Goal: Answer question/provide support: Share knowledge or assist other users

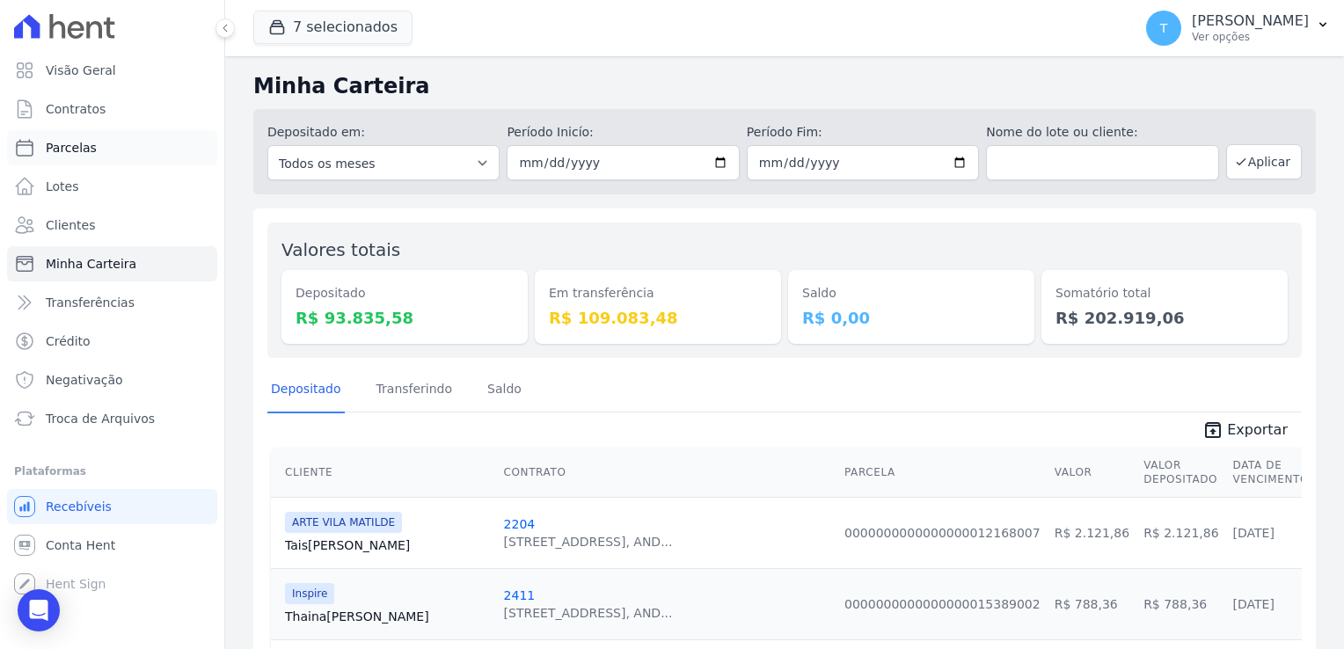
click at [98, 144] on link "Parcelas" at bounding box center [112, 147] width 210 height 35
select select
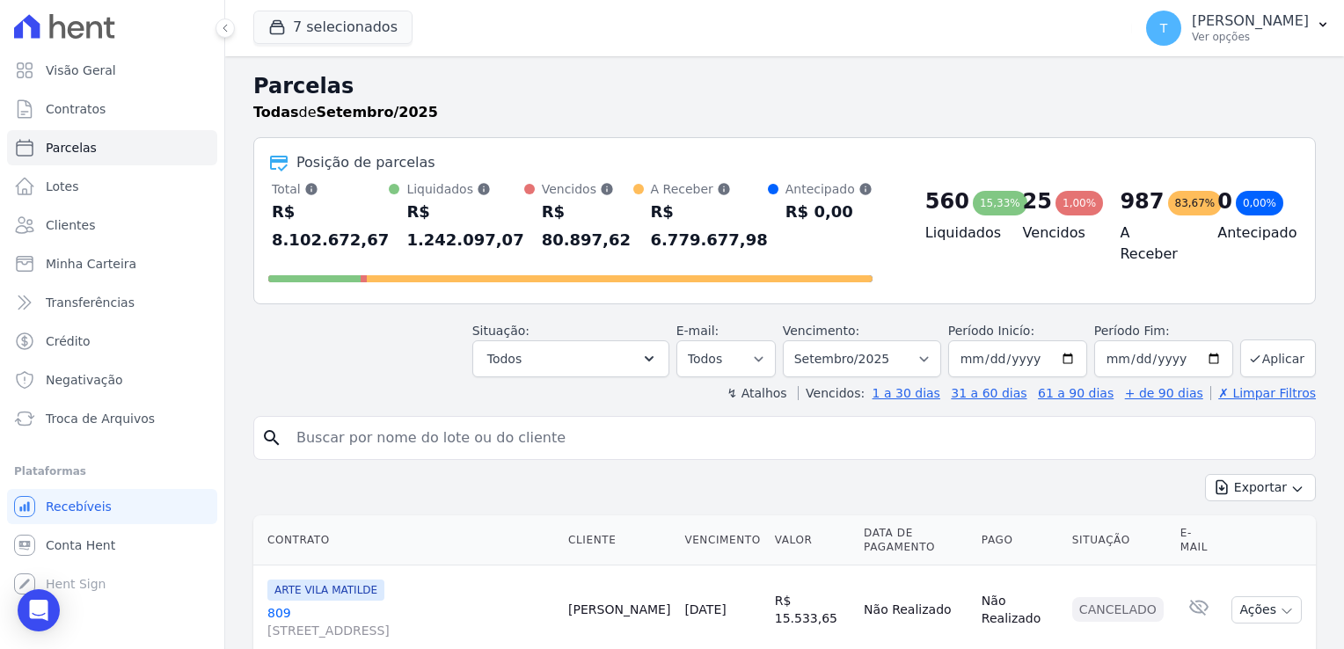
click at [457, 420] on input "search" at bounding box center [797, 437] width 1022 height 35
paste input "[PERSON_NAME] [PERSON_NAME] de"
type input "[PERSON_NAME] [PERSON_NAME] de"
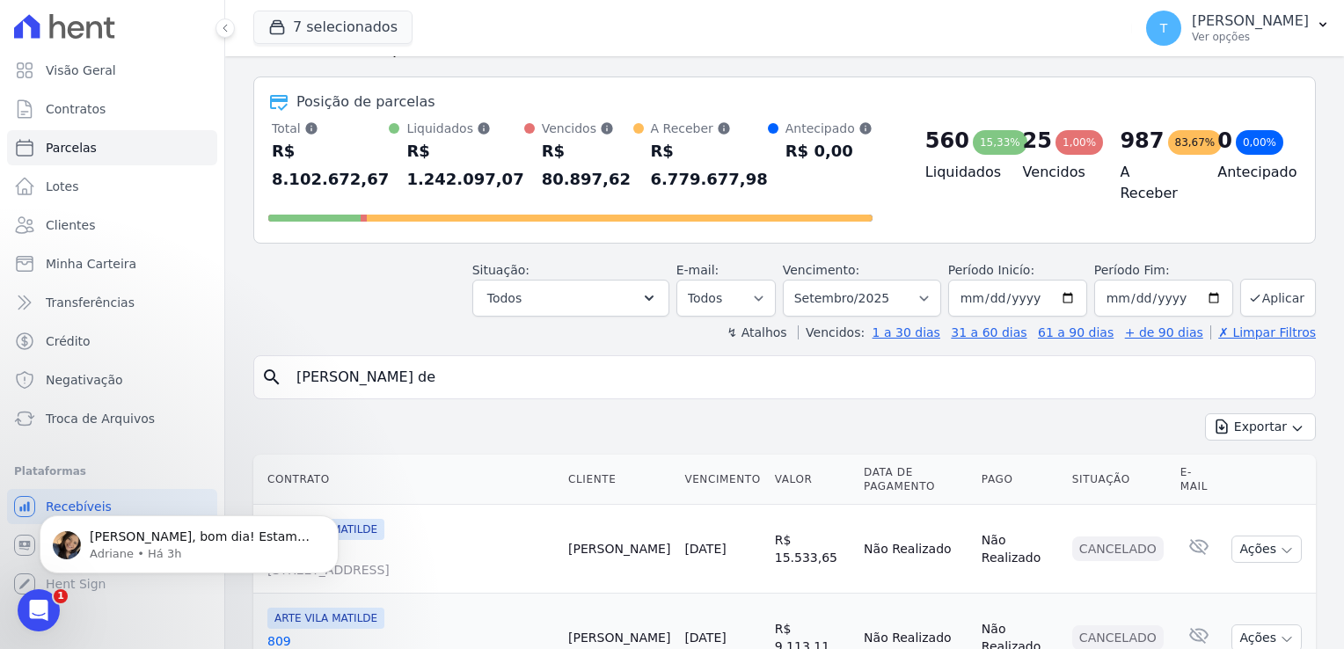
scroll to position [176, 0]
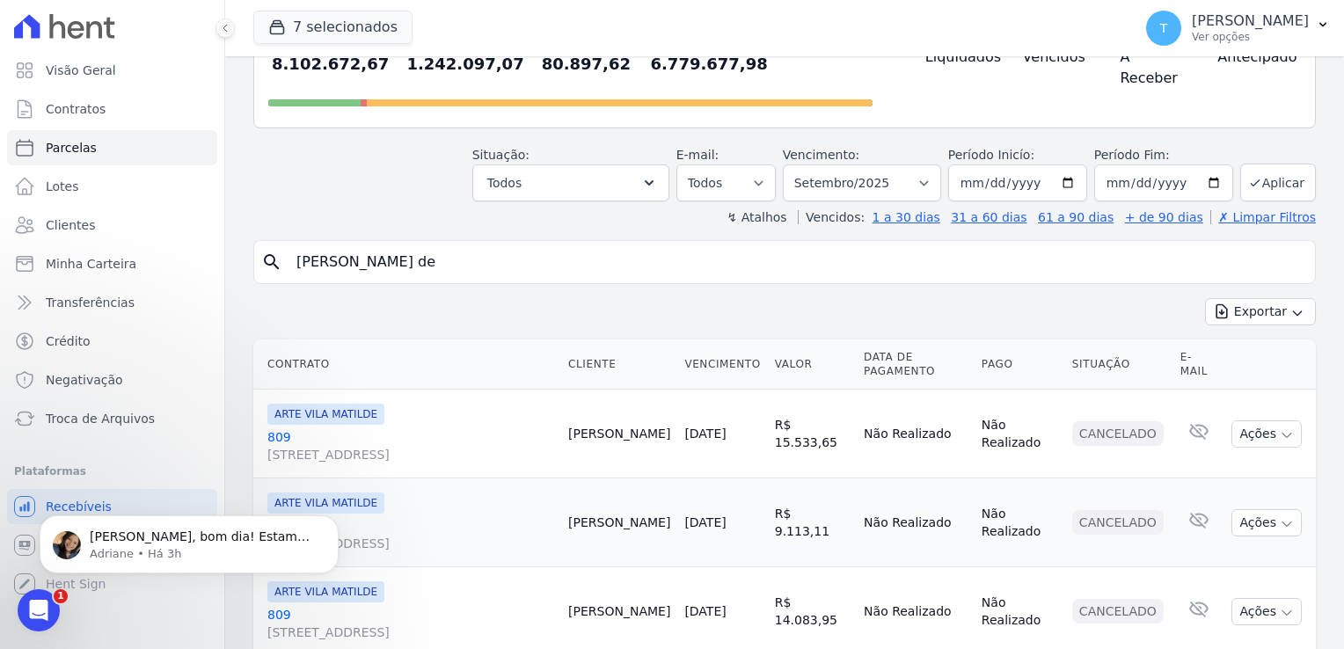
click at [538, 244] on input "Ingrid Aparecida Mendes de" at bounding box center [797, 261] width 1022 height 35
select select
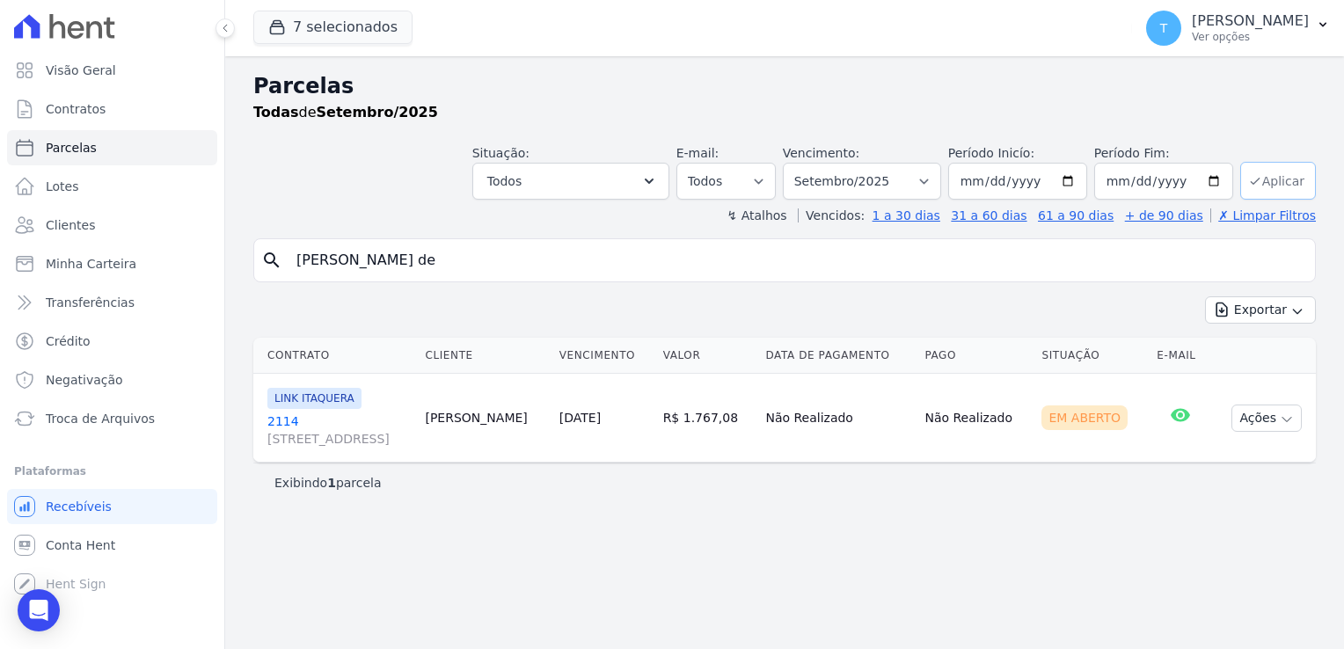
click at [1278, 186] on button "Aplicar" at bounding box center [1278, 181] width 76 height 38
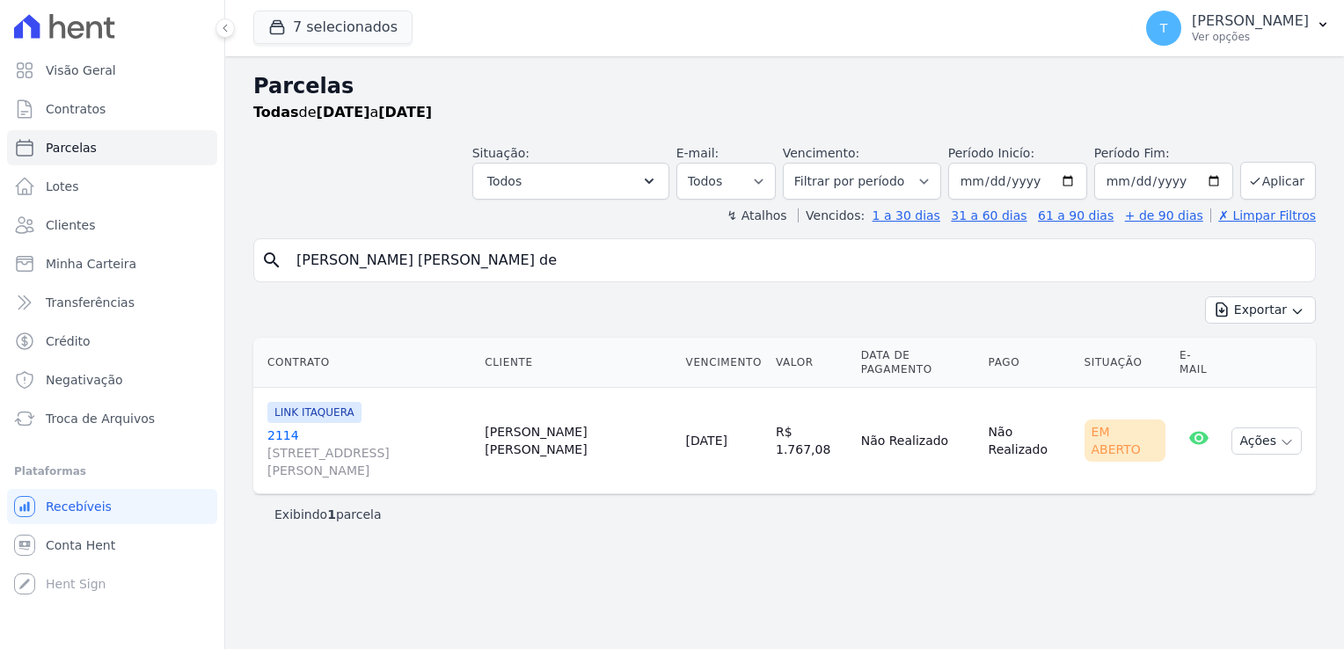
select select
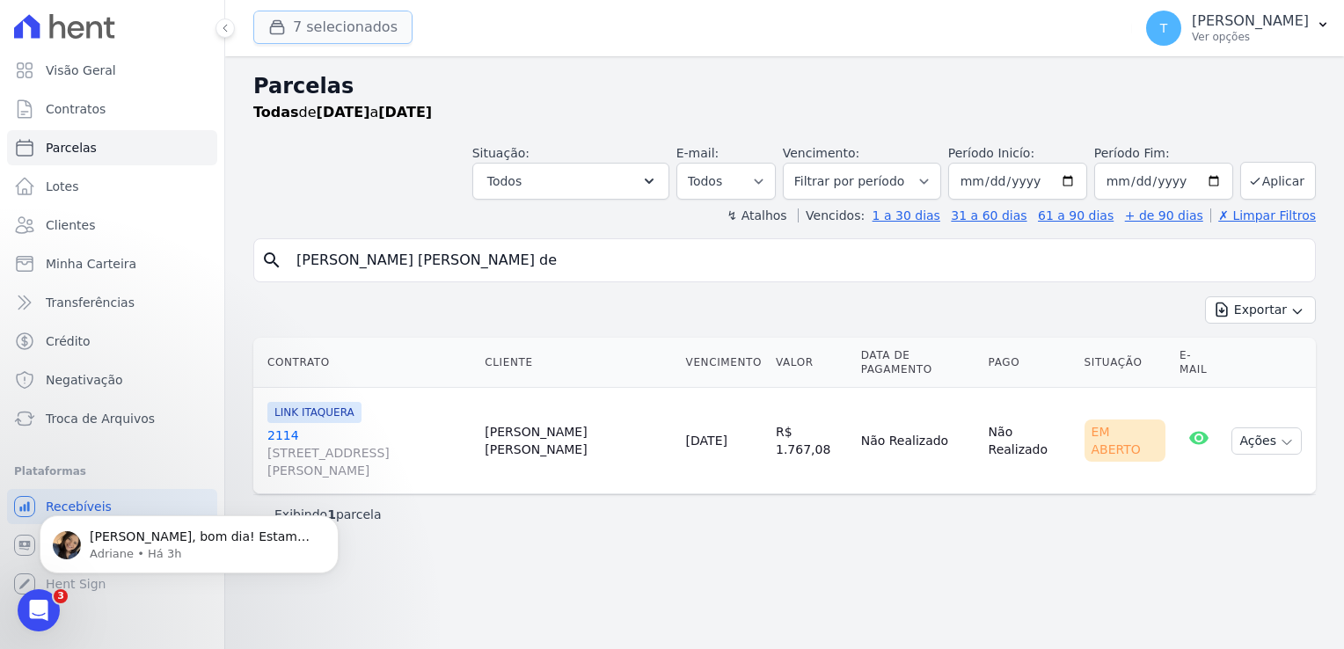
click at [324, 27] on button "7 selecionados" at bounding box center [332, 27] width 159 height 33
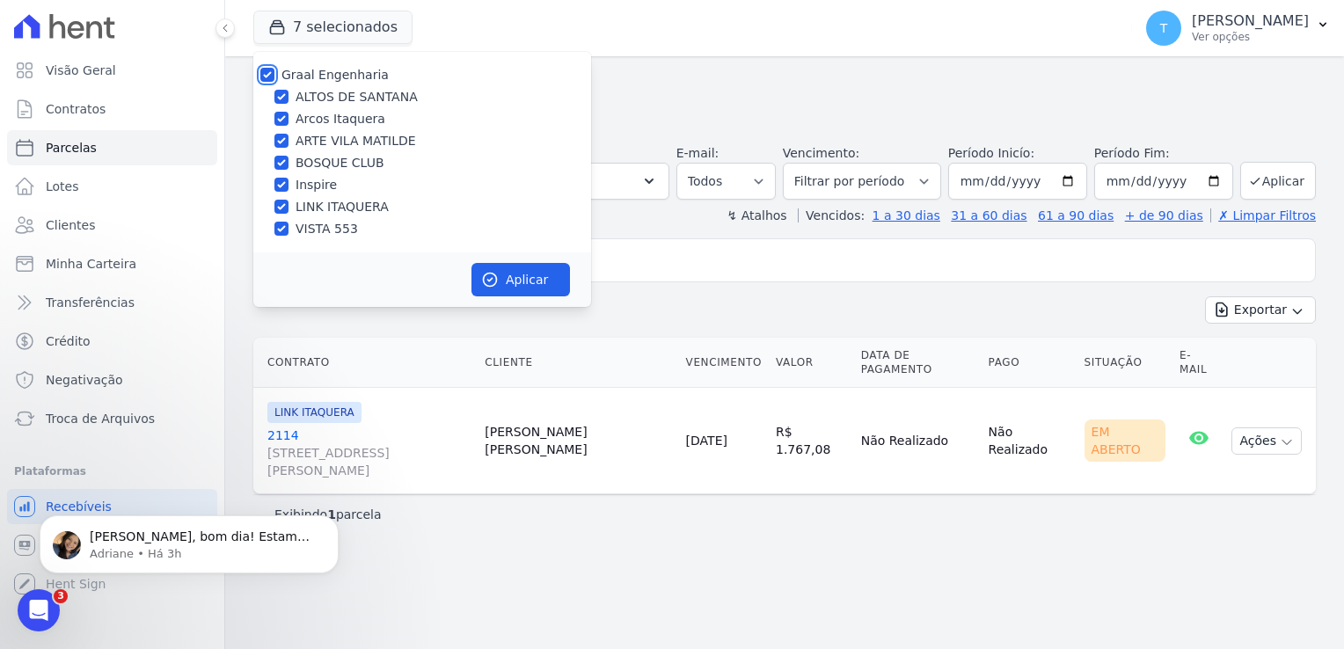
click at [264, 76] on input "Graal Engenharia" at bounding box center [267, 75] width 14 height 14
checkbox input "false"
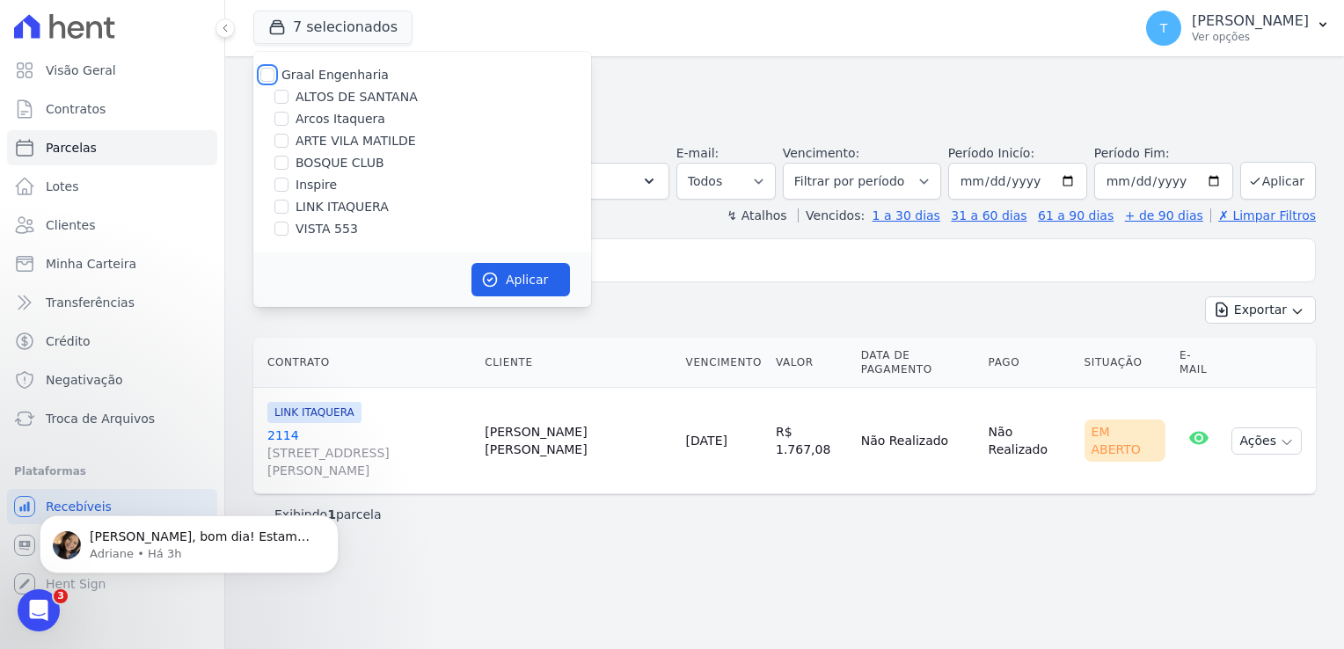
checkbox input "false"
click at [285, 208] on input "LINK ITAQUERA" at bounding box center [281, 207] width 14 height 14
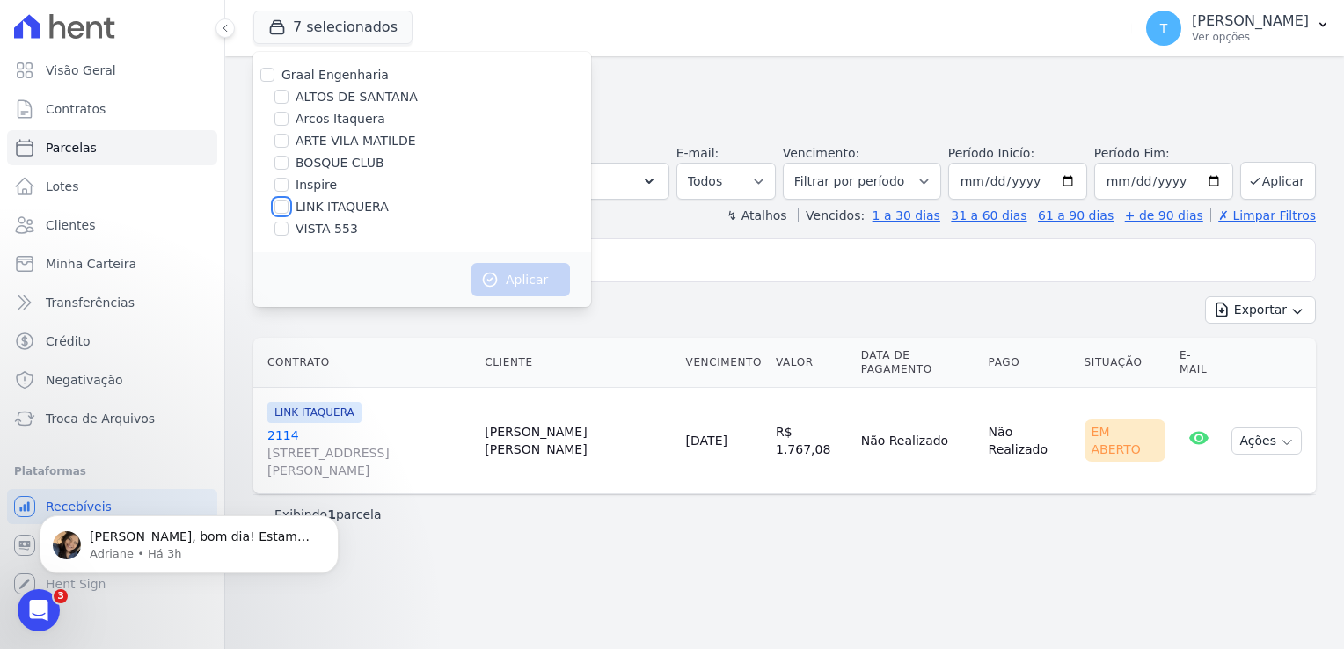
checkbox input "true"
click at [531, 286] on button "Aplicar" at bounding box center [520, 279] width 99 height 33
select select
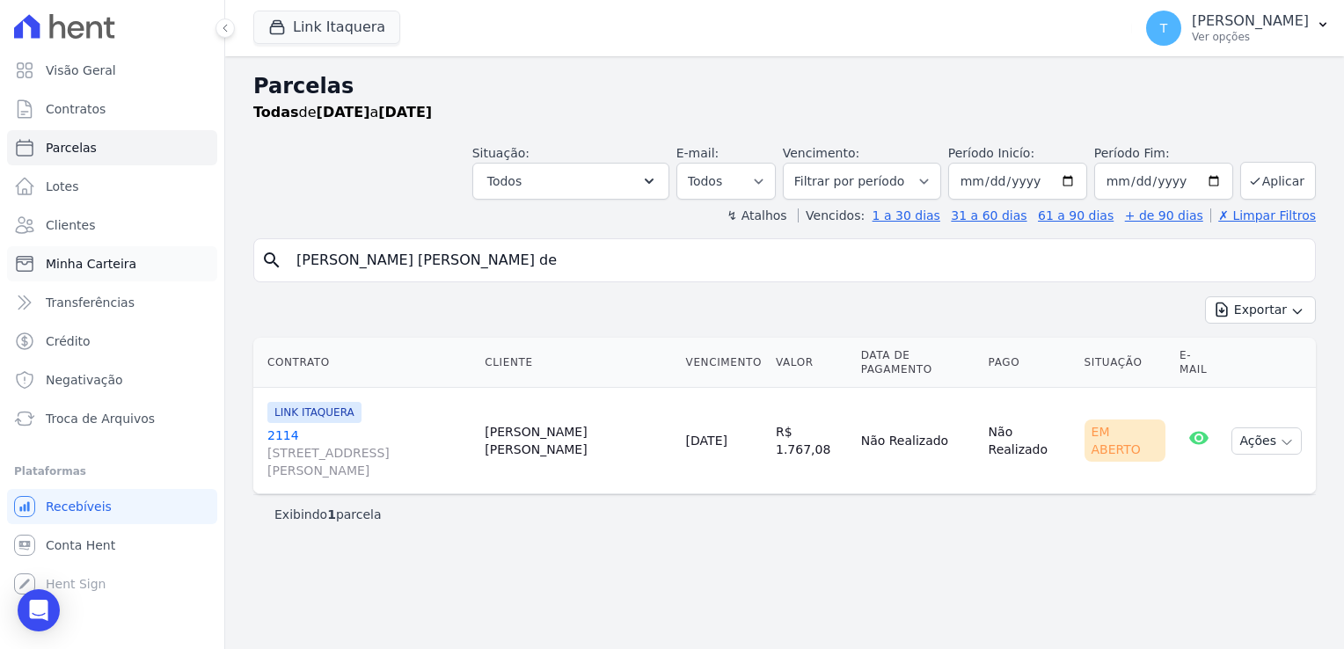
click at [106, 261] on span "Minha Carteira" at bounding box center [91, 264] width 91 height 18
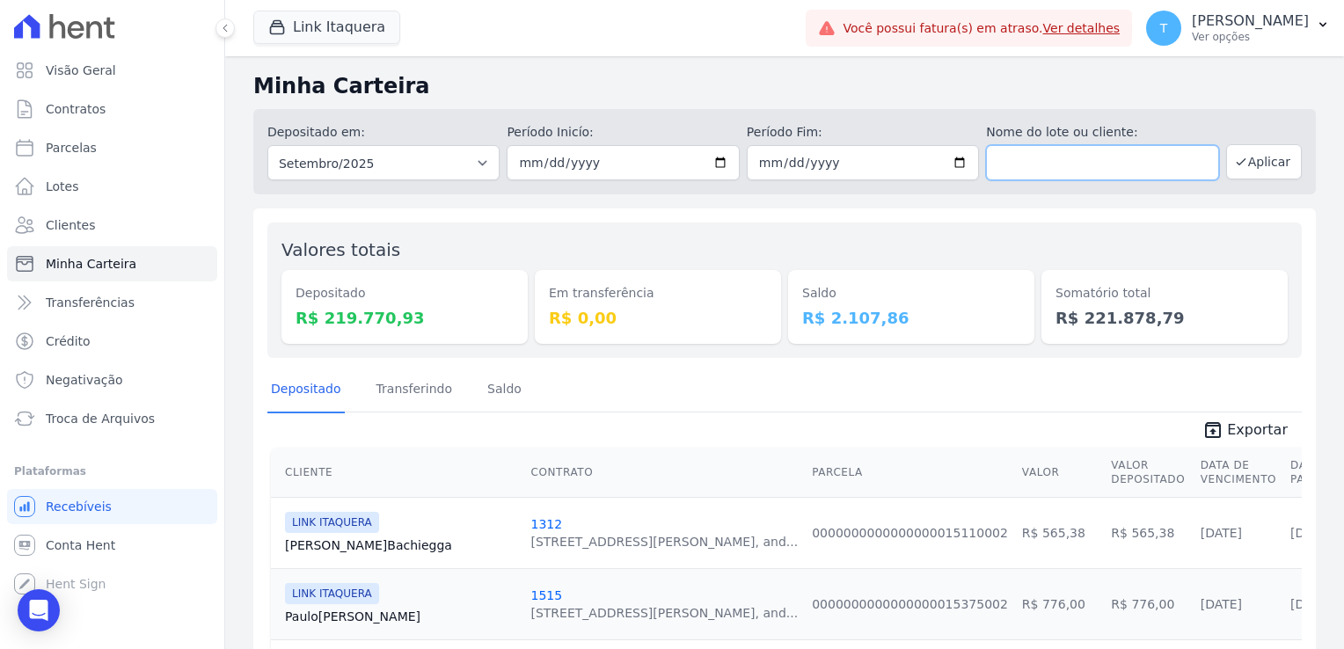
click at [1077, 167] on input "text" at bounding box center [1102, 162] width 232 height 35
paste input "Cleide [PERSON_NAME]"
type input "Cleide [PERSON_NAME]"
click at [1259, 164] on button "Aplicar" at bounding box center [1264, 161] width 76 height 35
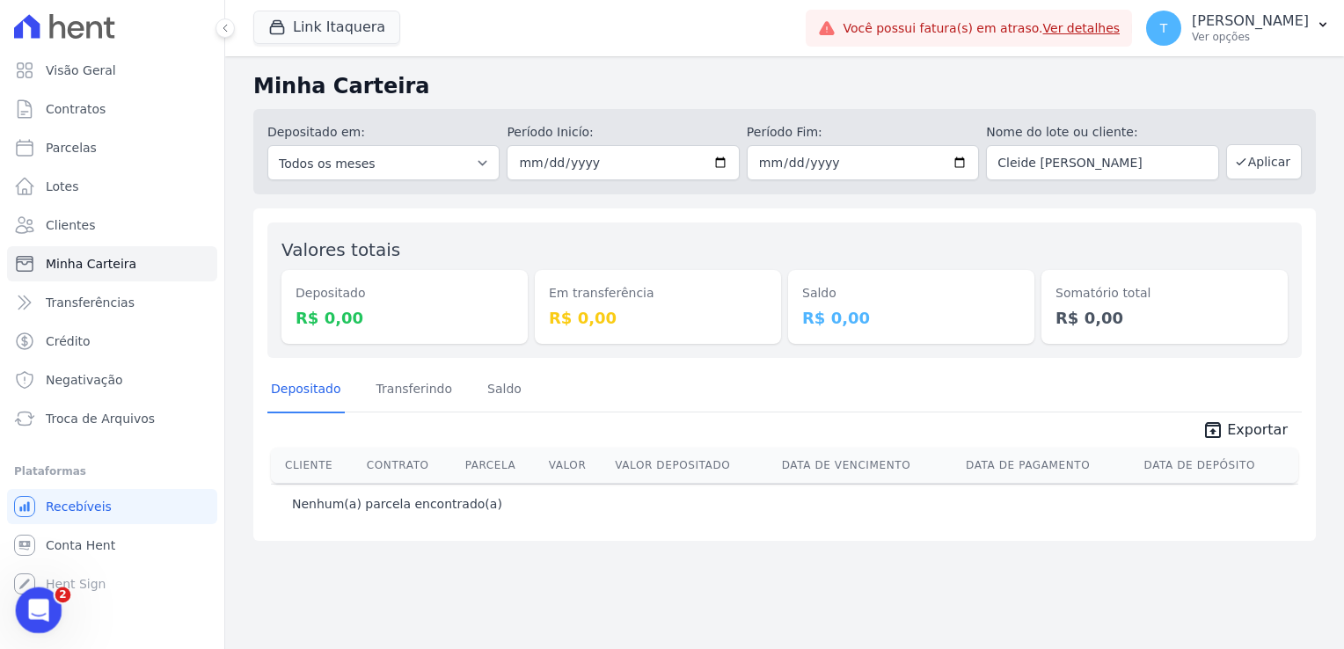
click at [39, 612] on icon "Abertura do Messenger da Intercom" at bounding box center [36, 608] width 29 height 29
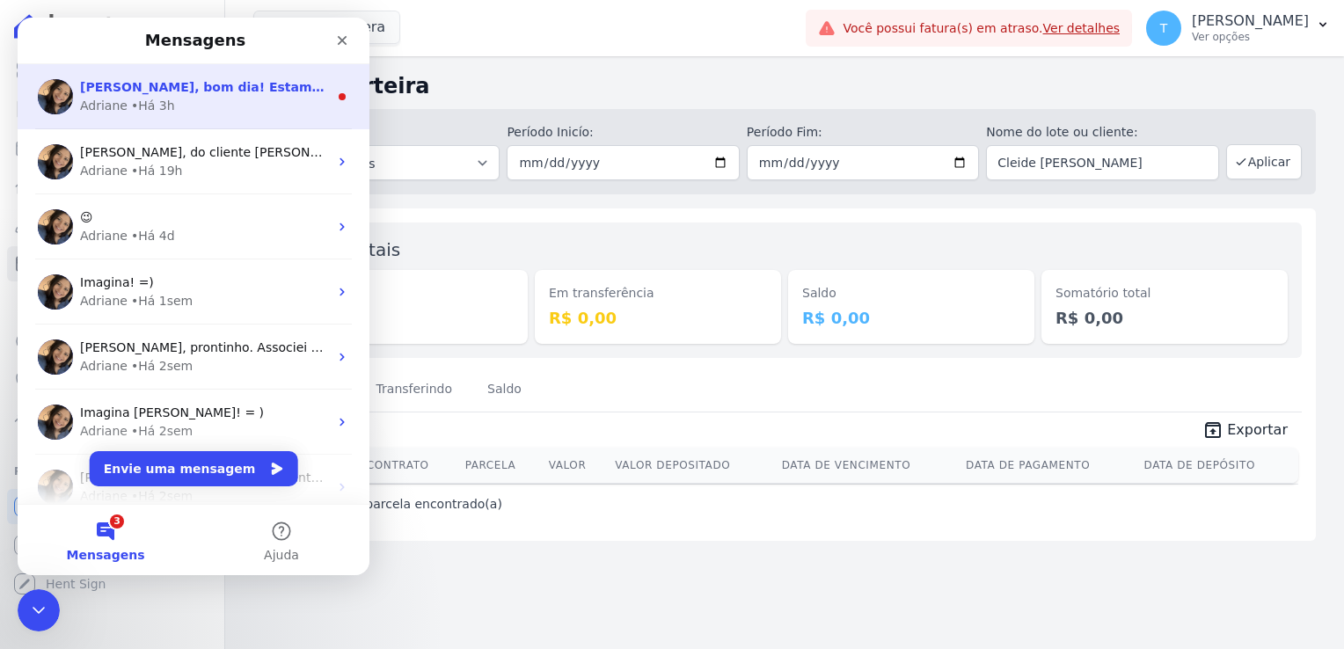
click at [158, 118] on div "Olá Thayna, bom dia! Estamos investigando internamente o porquê alguma remessas…" at bounding box center [194, 96] width 352 height 65
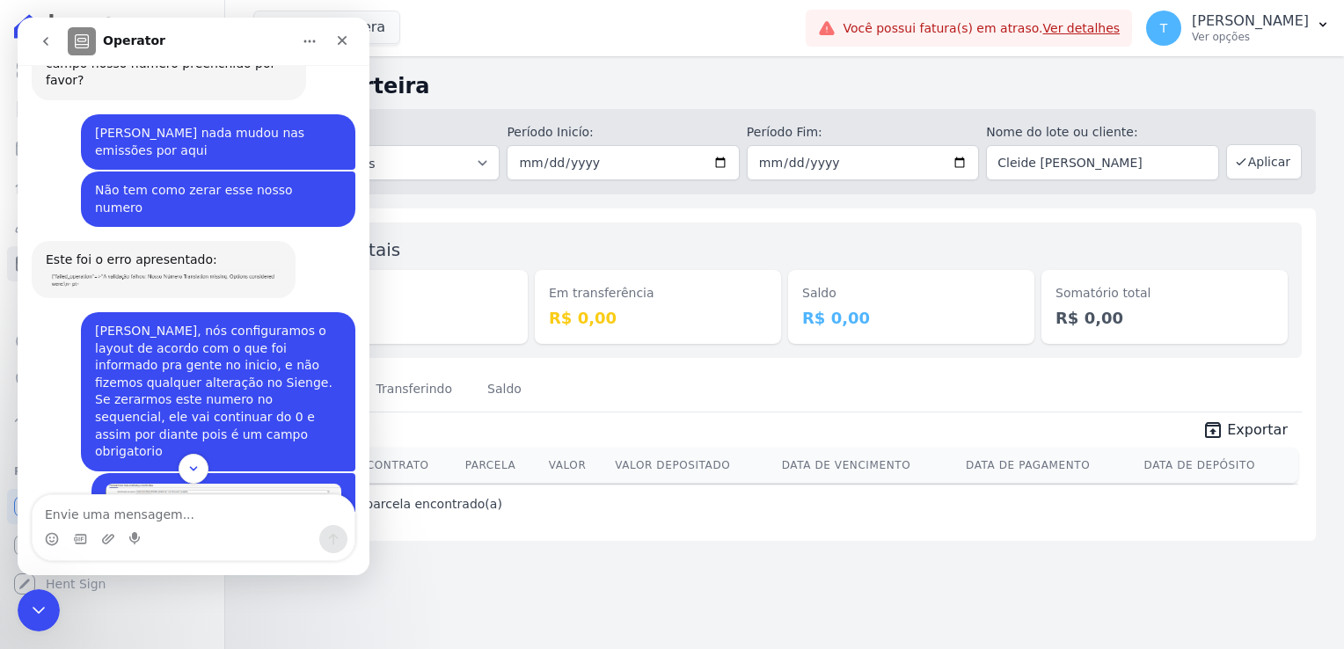
scroll to position [5107, 0]
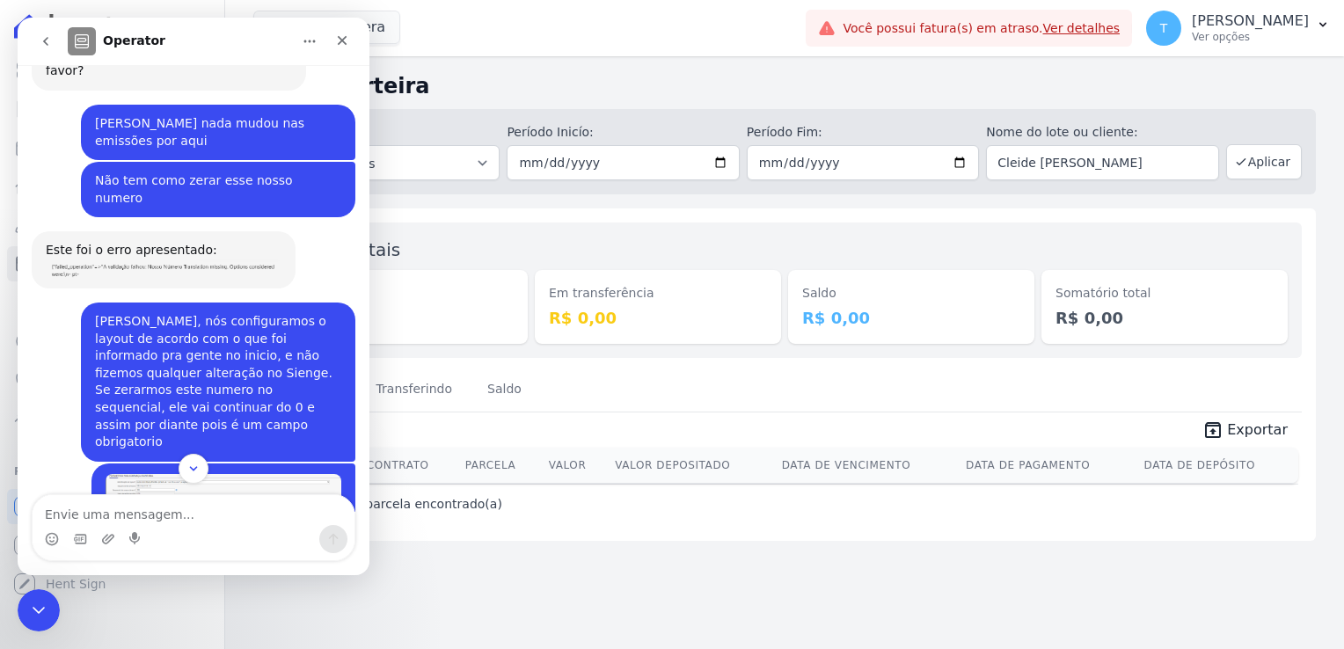
click at [56, 51] on button "go back" at bounding box center [45, 41] width 33 height 33
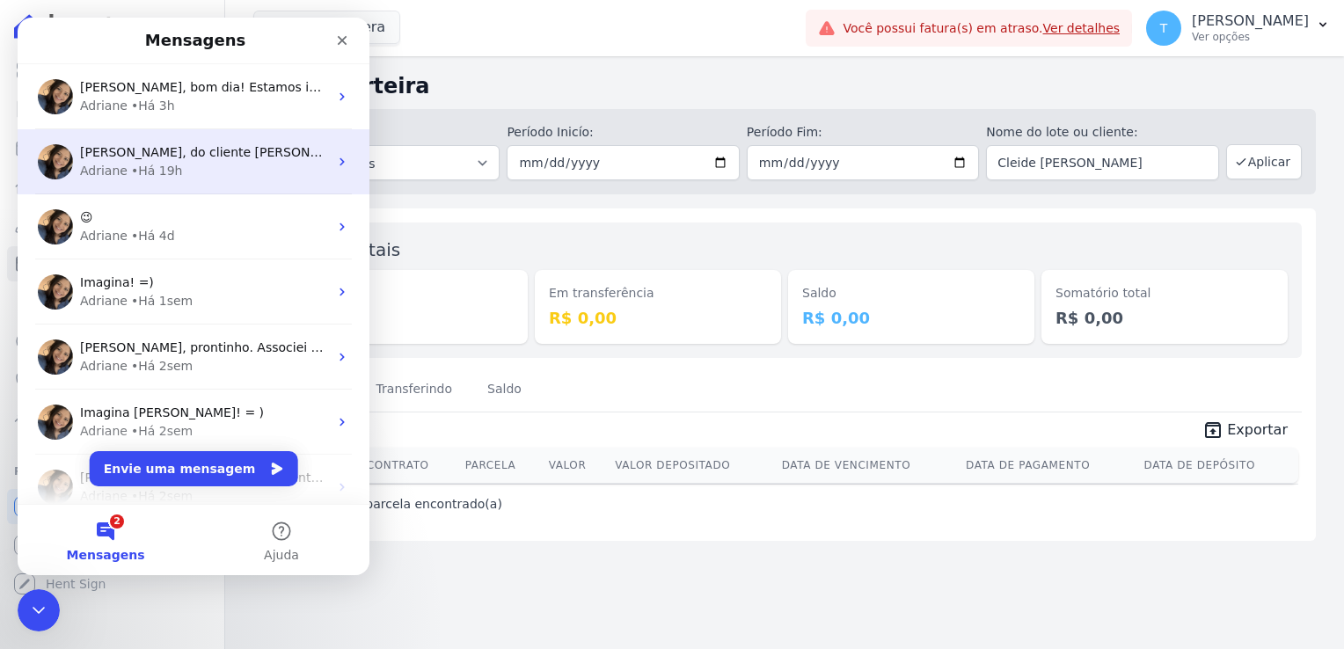
click at [198, 172] on div "Adriane • Há 19h" at bounding box center [204, 171] width 248 height 18
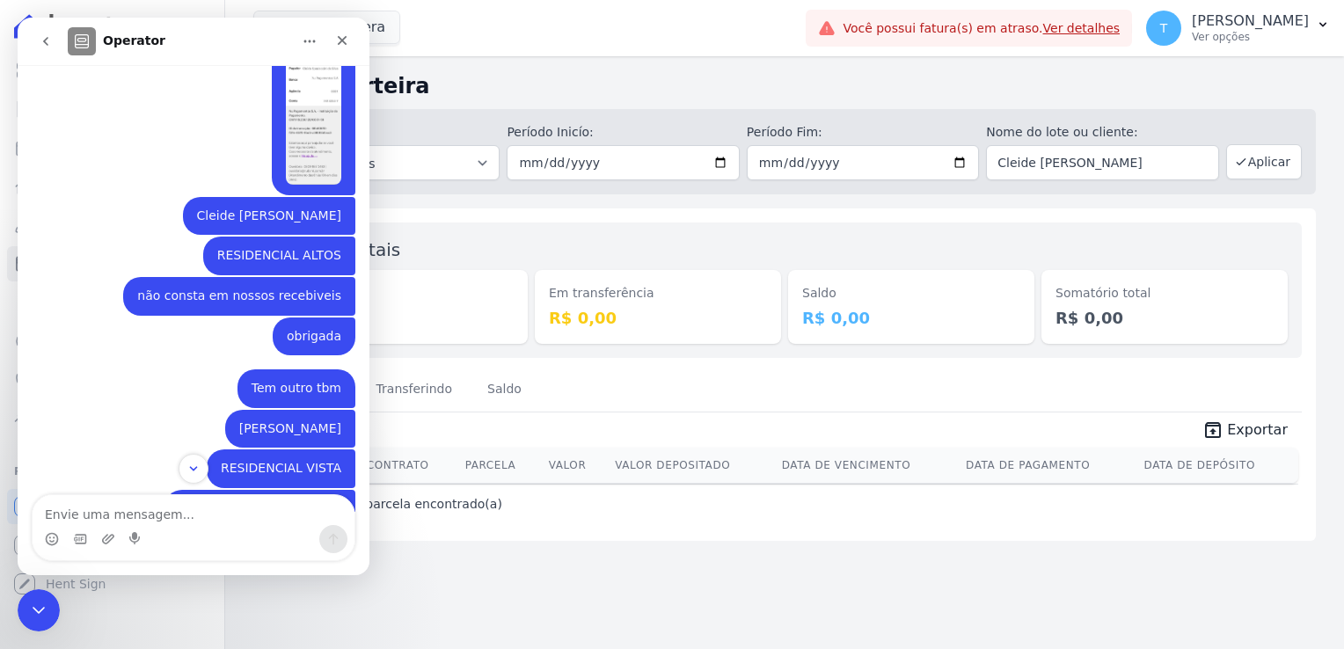
scroll to position [380, 0]
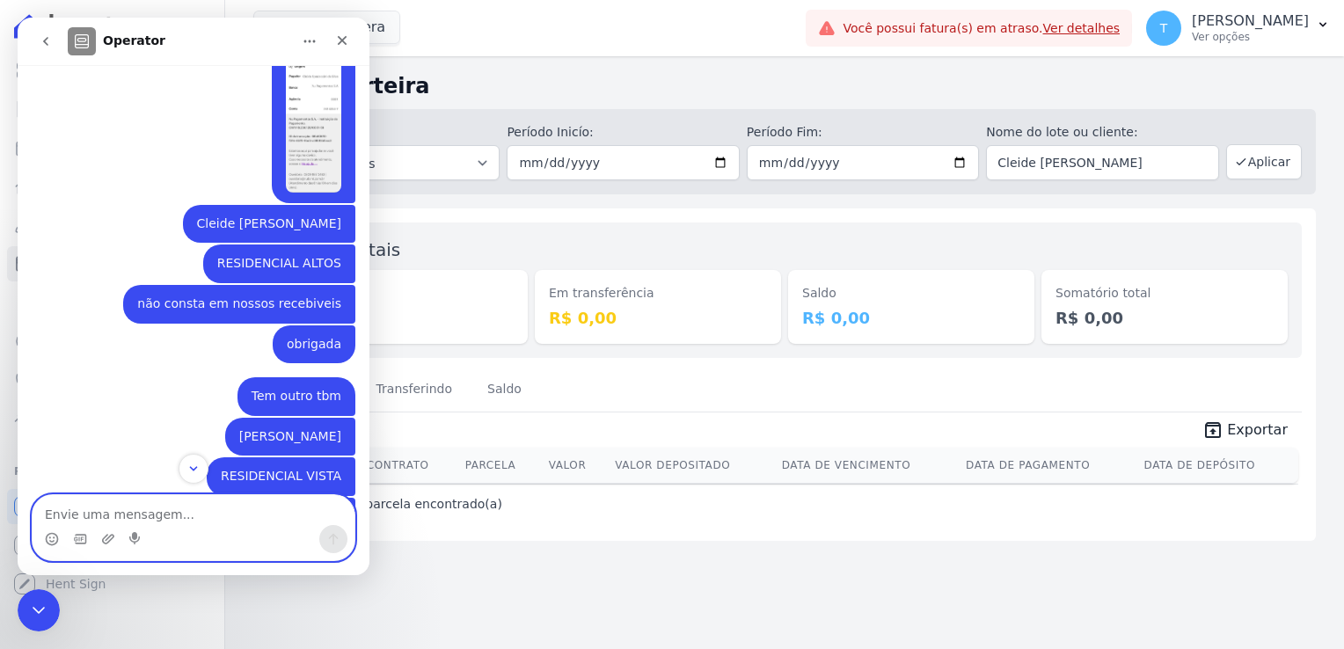
drag, startPoint x: 239, startPoint y: 216, endPoint x: 102, endPoint y: 504, distance: 318.6
click at [102, 504] on textarea "Envie uma mensagem..." at bounding box center [194, 510] width 322 height 30
type textarea "Bom dia!"
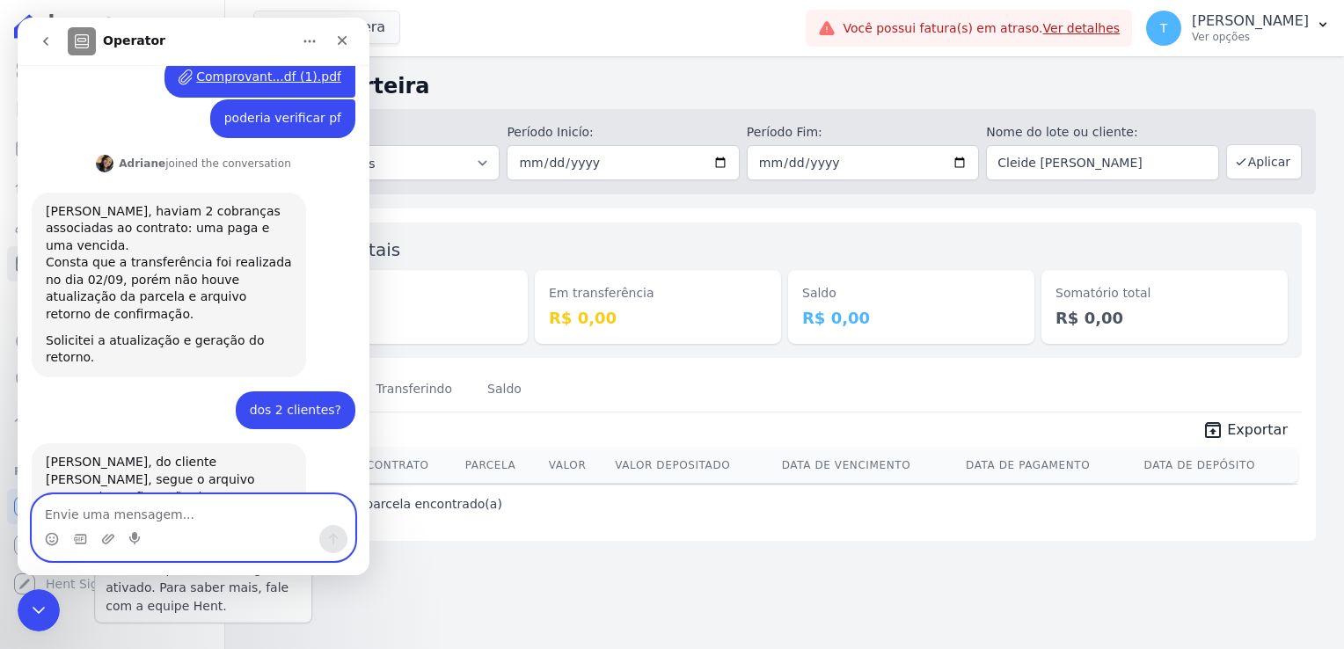
scroll to position [920, 0]
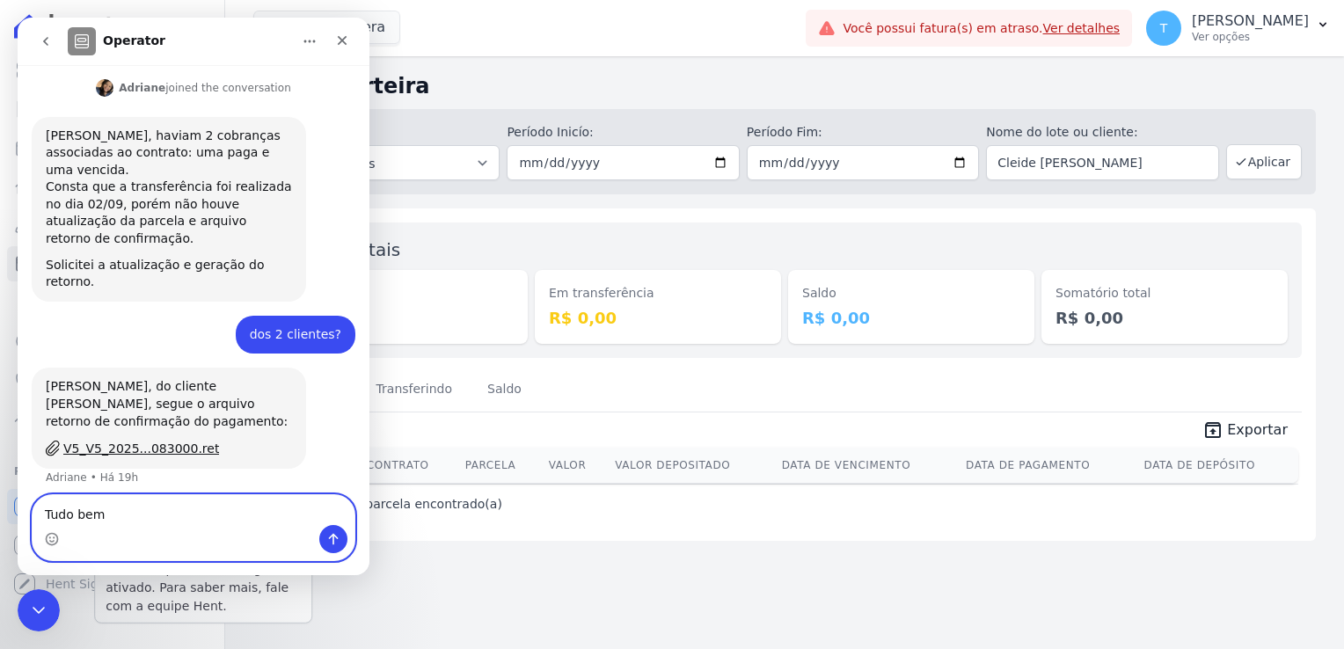
type textarea "Tudo bem?"
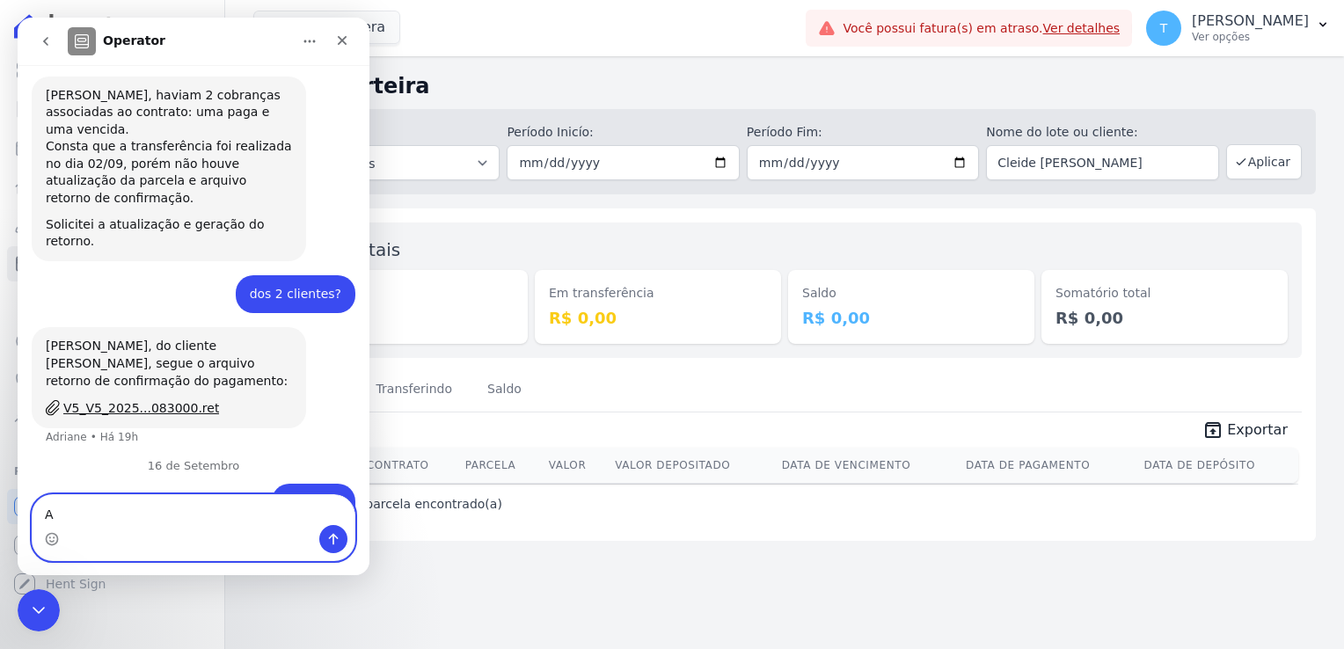
type textarea "A"
type textarea "Não consta o recebimento da parcela ainda"
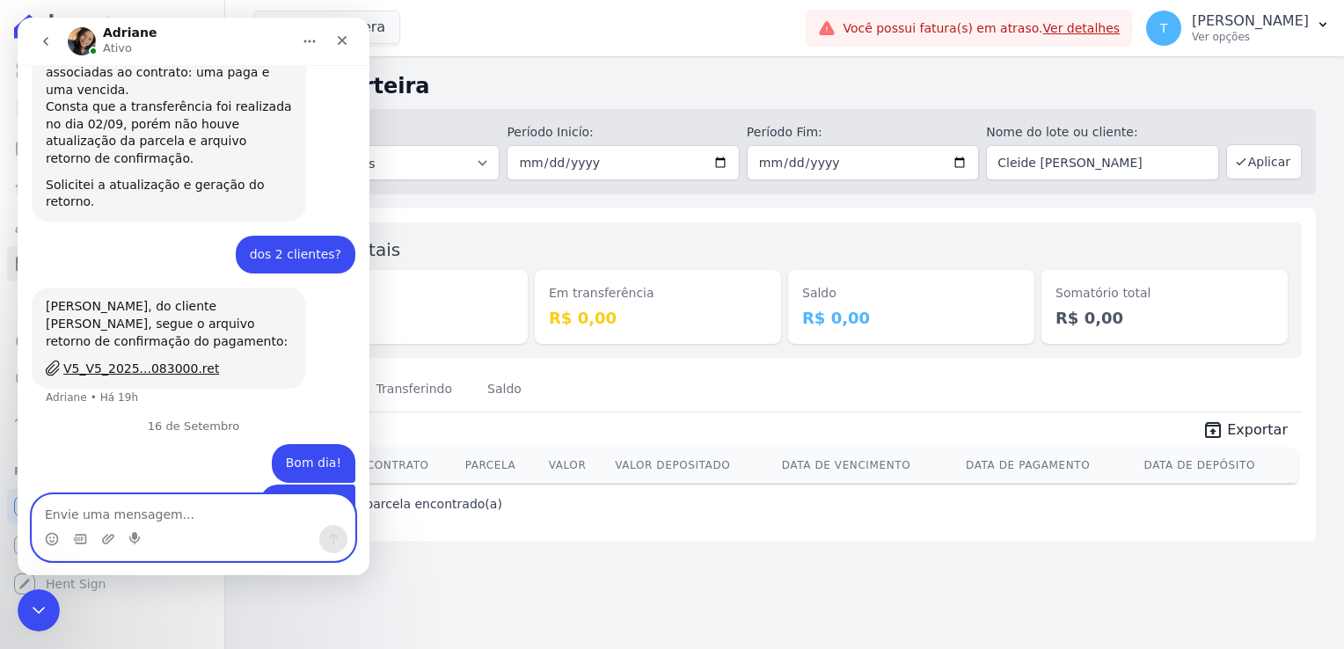
paste textarea "[PERSON_NAME]"
type textarea "[PERSON_NAME]"
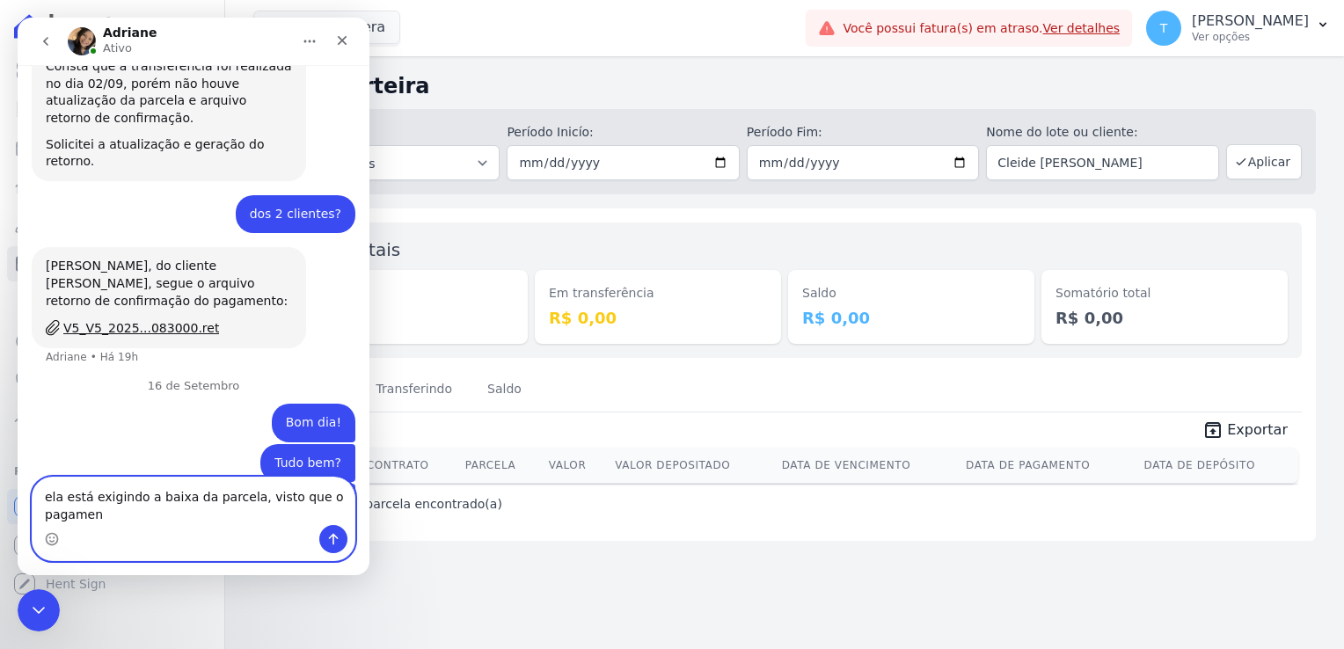
scroll to position [1058, 0]
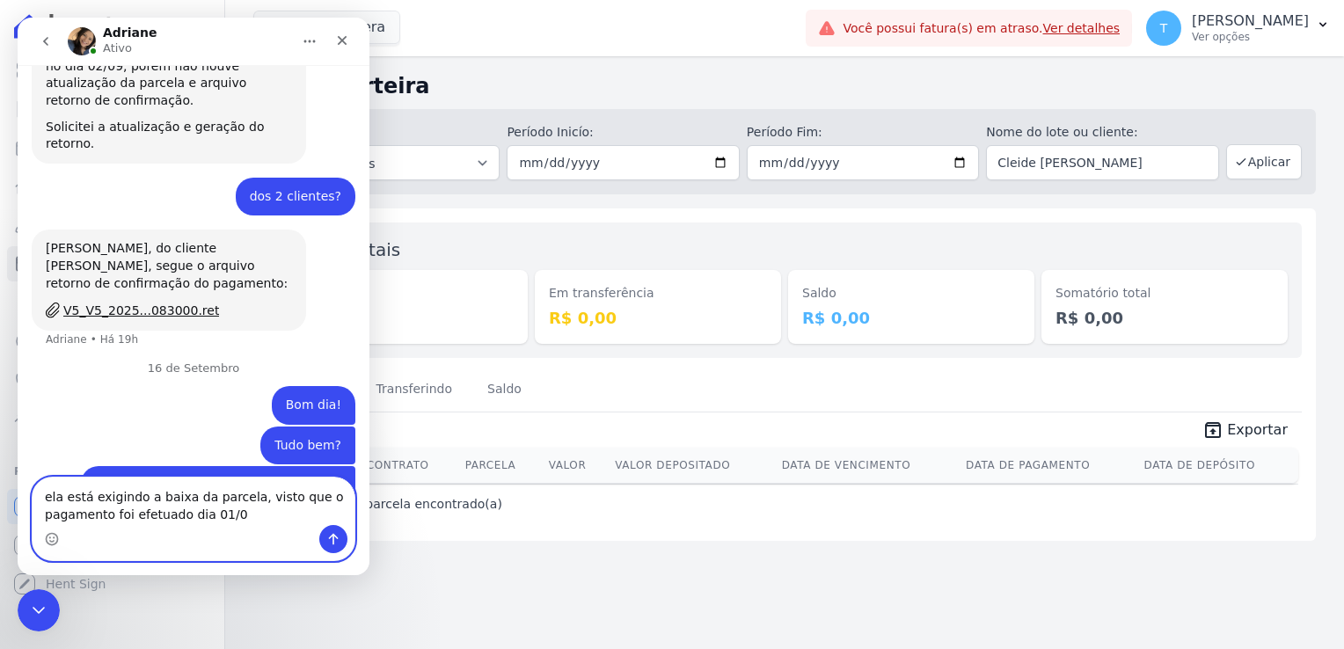
type textarea "ela está exigindo a baixa da parcela, visto que o pagamento foi efetuado dia 01…"
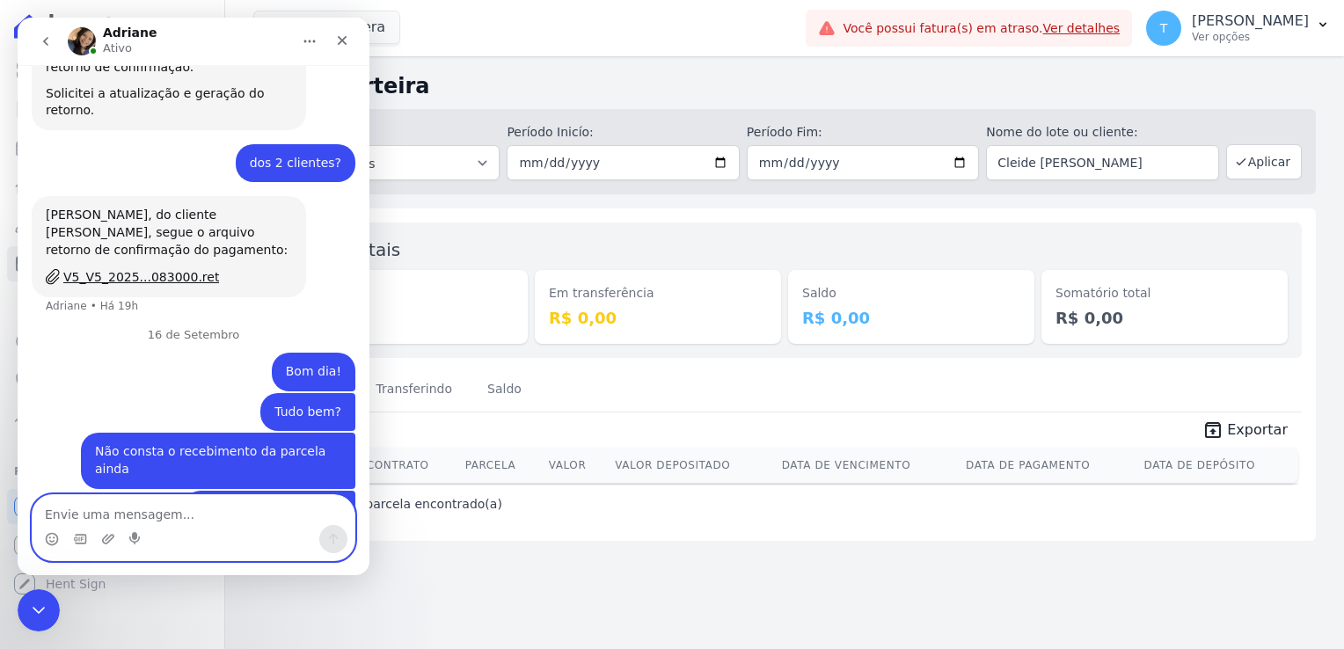
scroll to position [1098, 0]
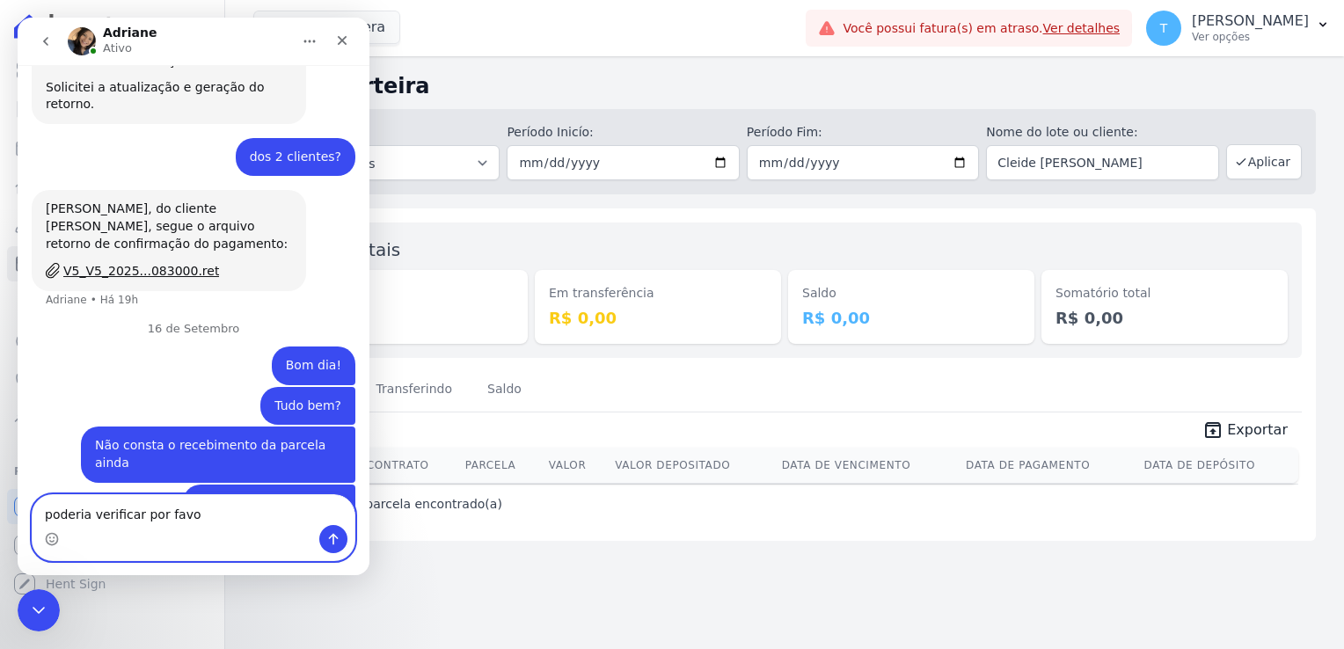
type textarea "poderia verificar por favor"
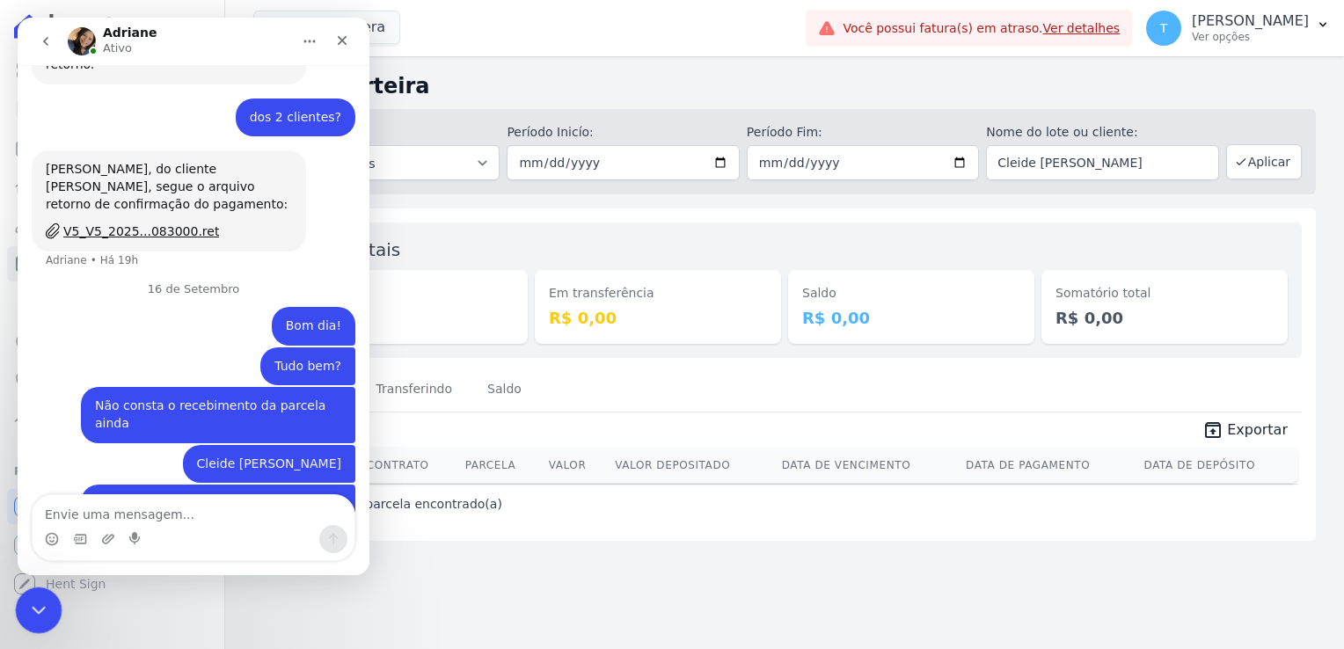
click at [27, 612] on icon "Encerramento do Messenger da Intercom" at bounding box center [36, 607] width 21 height 21
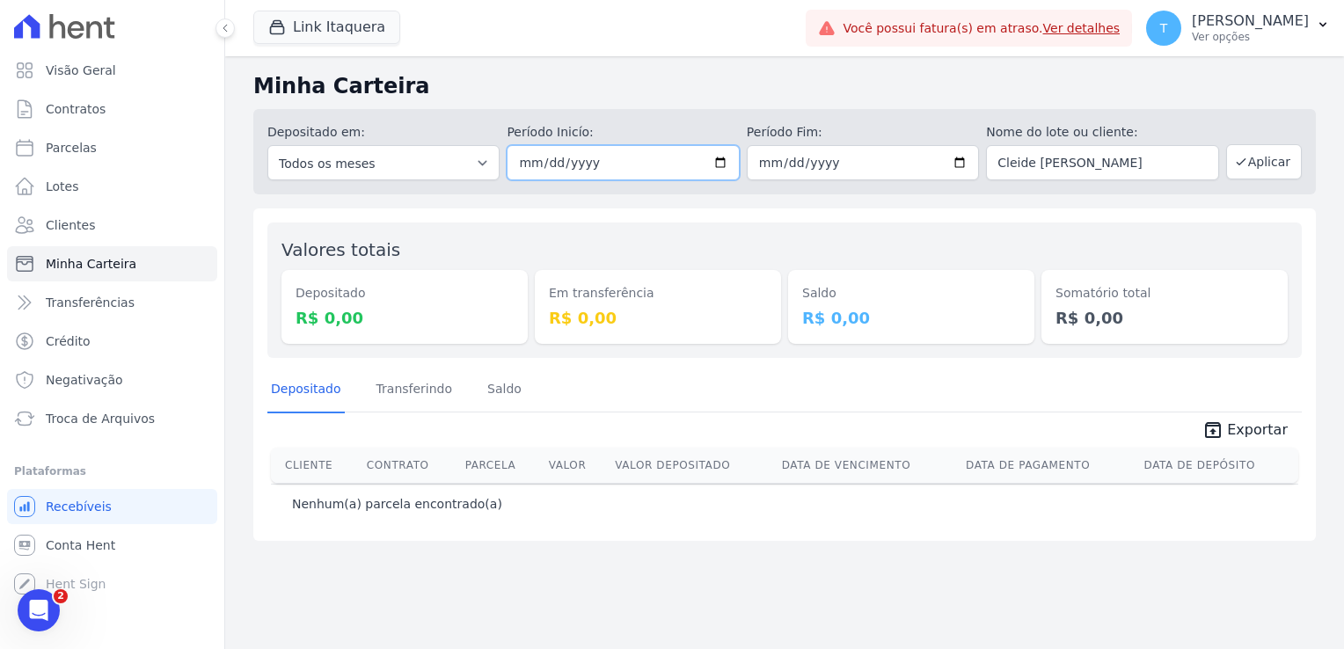
click at [727, 163] on input "[DATE]" at bounding box center [623, 162] width 232 height 35
type input "[DATE]"
drag, startPoint x: 1171, startPoint y: 166, endPoint x: 954, endPoint y: 171, distance: 216.4
click at [954, 171] on div "Depositado em: Todos os meses Março/2022 Abril/2022 Maio/2022 Junho/2022 Julho/…" at bounding box center [784, 151] width 1062 height 85
paste input "Edilson Rossi de Godoi"
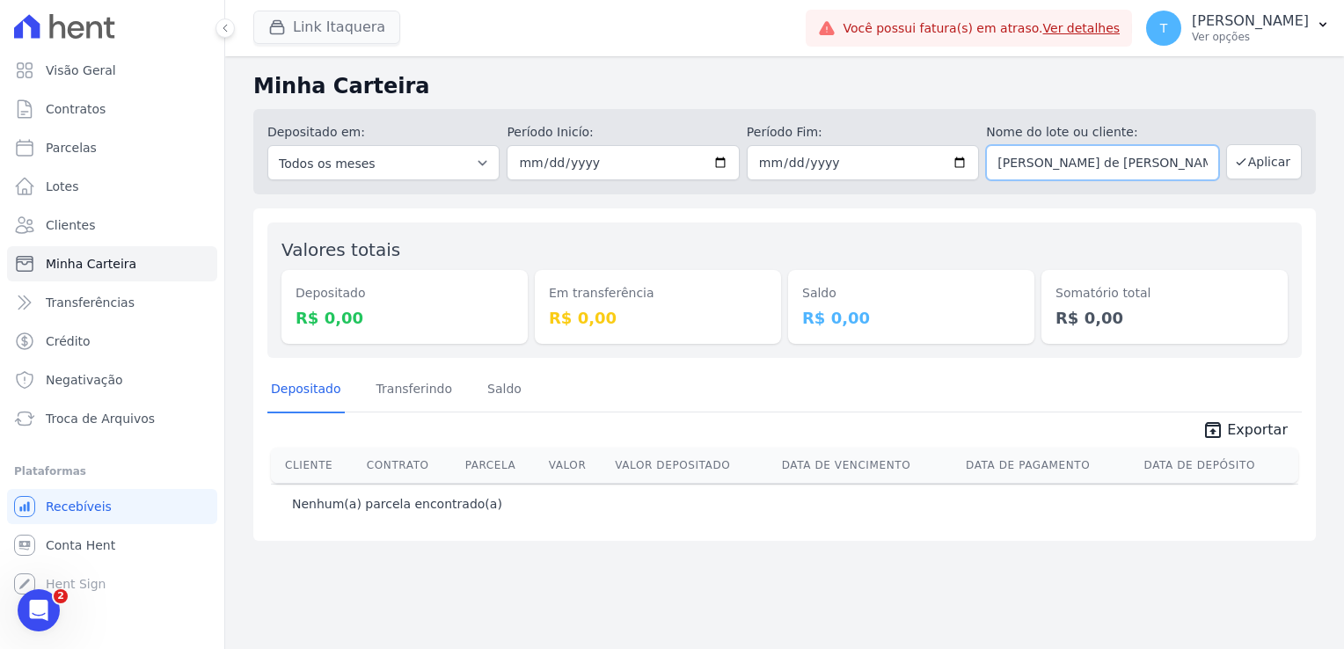
type input "Edilson Rossi de Godoi"
click at [296, 35] on button "Link Itaquera" at bounding box center [326, 27] width 147 height 33
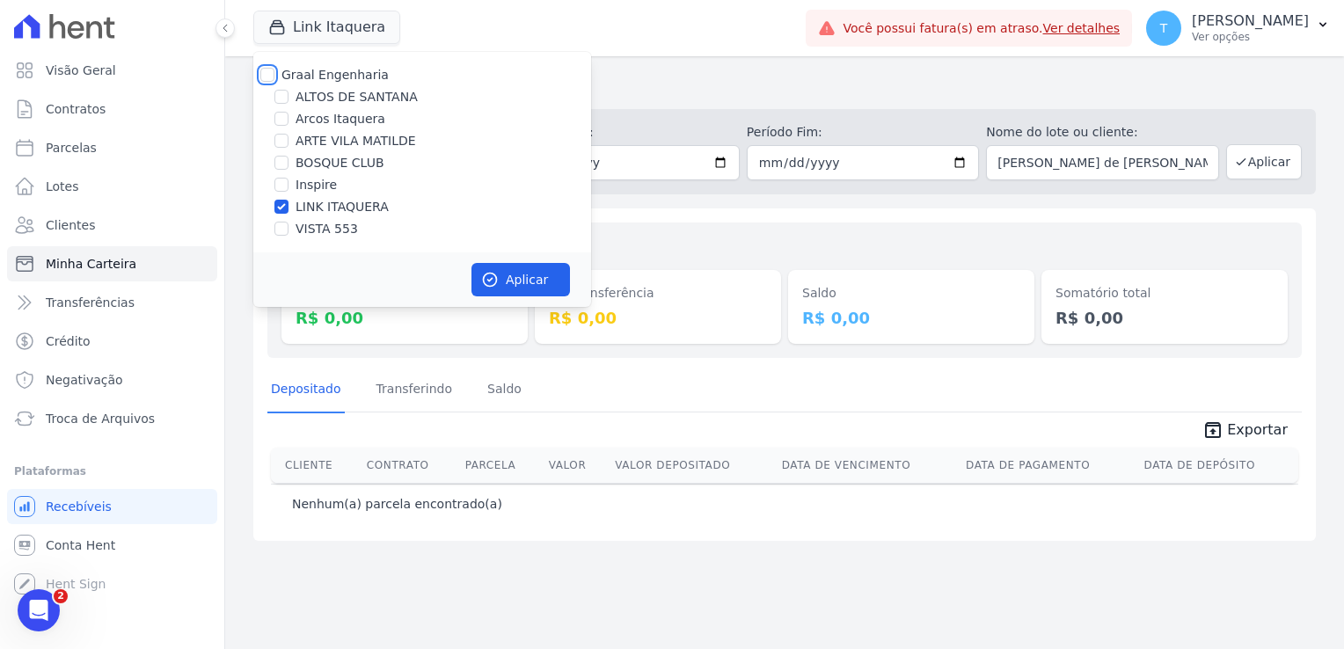
click at [266, 76] on input "Graal Engenharia" at bounding box center [267, 75] width 14 height 14
checkbox input "true"
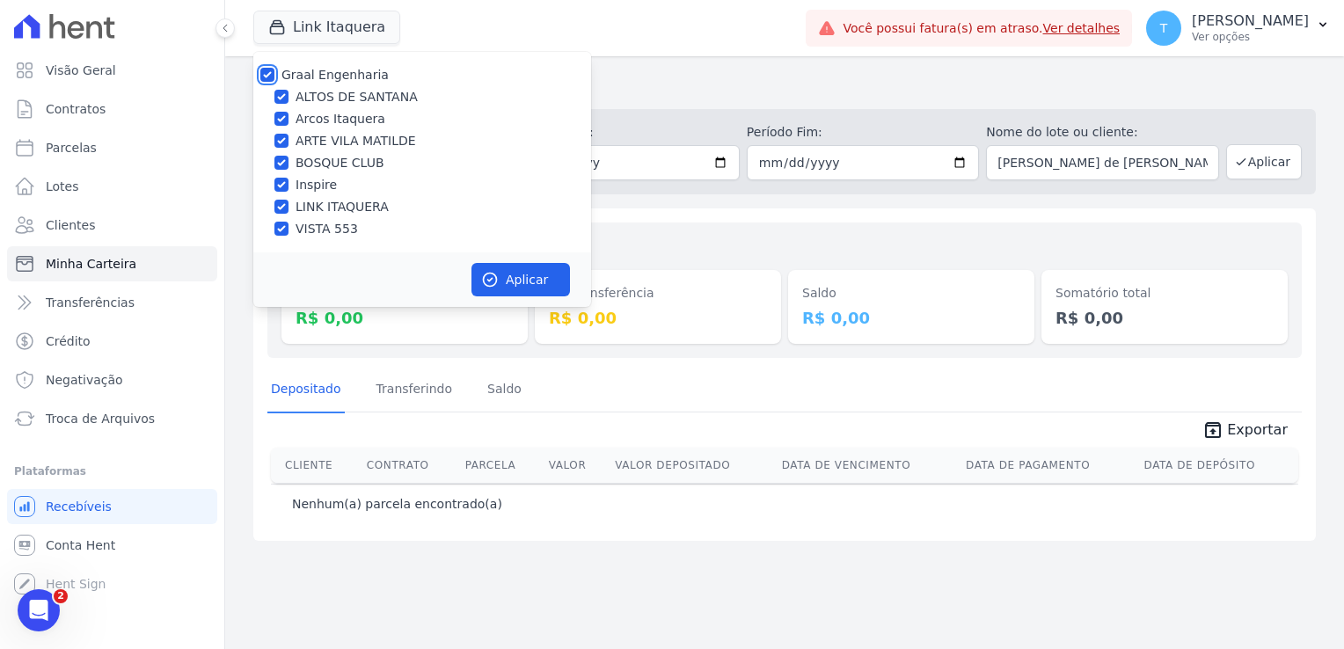
checkbox input "true"
click at [504, 290] on button "Aplicar" at bounding box center [520, 279] width 99 height 33
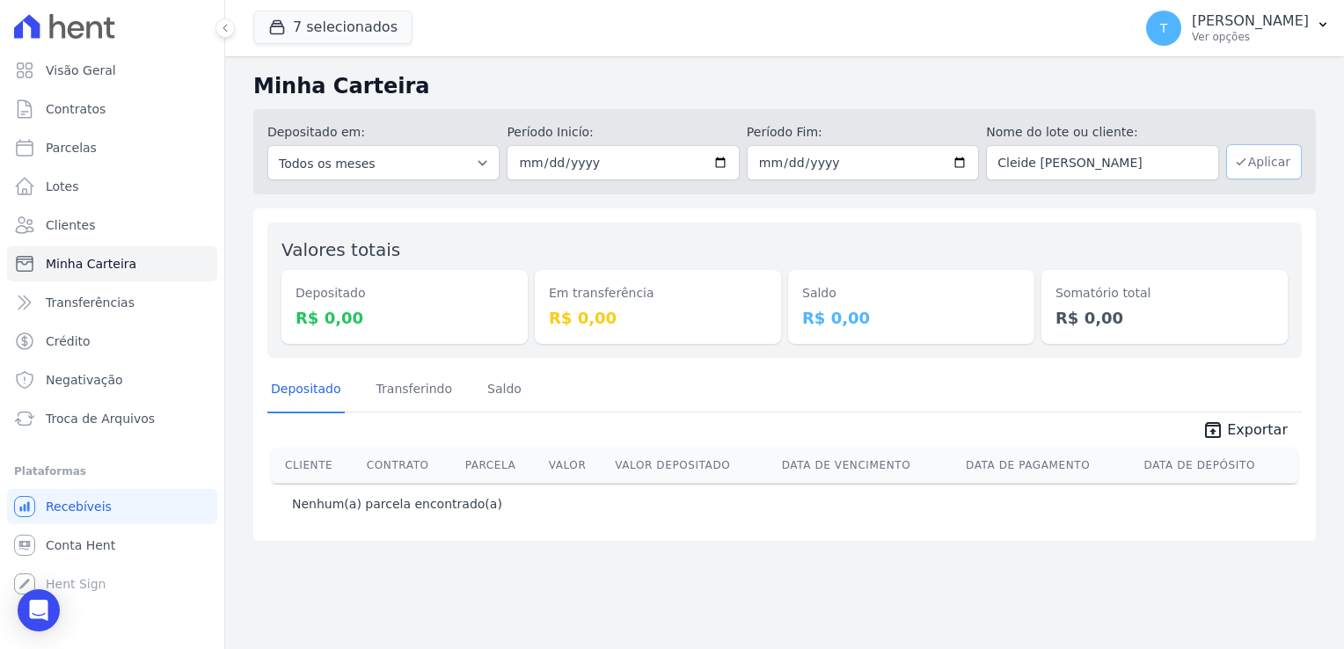
click at [1263, 172] on button "Aplicar" at bounding box center [1264, 161] width 76 height 35
click at [1256, 160] on button "Aplicar" at bounding box center [1264, 161] width 76 height 35
click at [723, 161] on input "[DATE]" at bounding box center [623, 162] width 232 height 35
type input "[DATE]"
click at [1263, 156] on button "Aplicar" at bounding box center [1264, 161] width 76 height 35
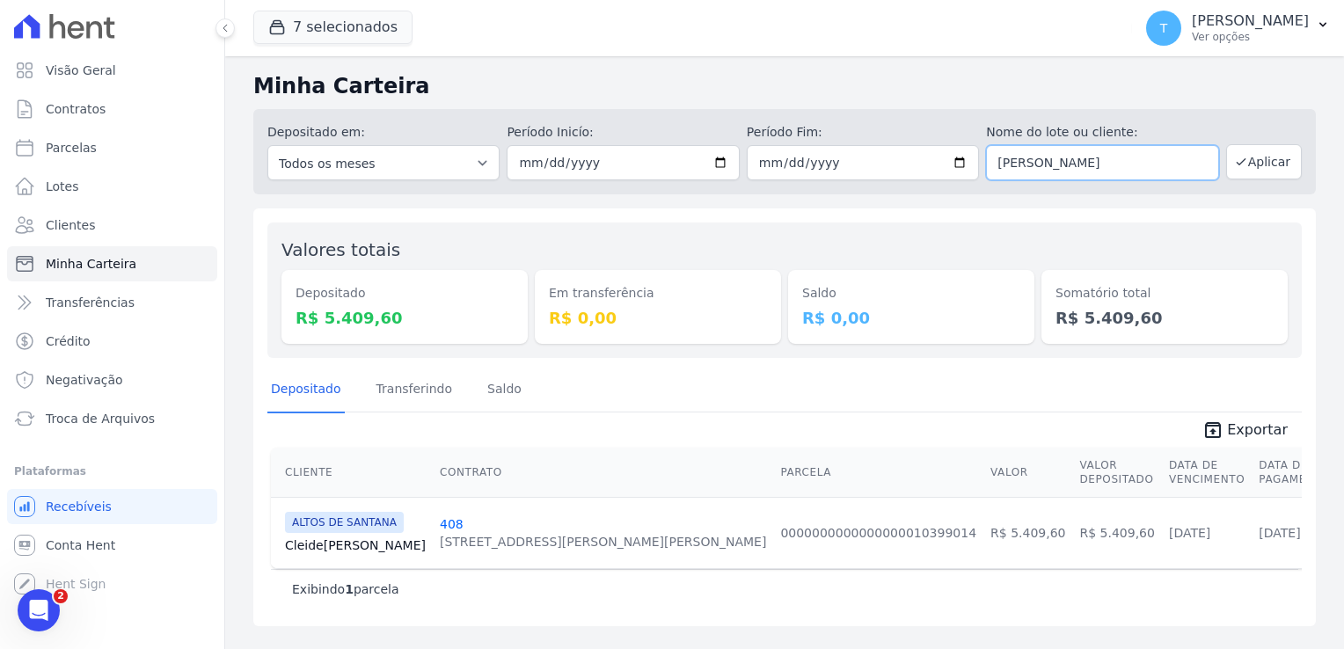
drag, startPoint x: 1164, startPoint y: 164, endPoint x: 1006, endPoint y: 163, distance: 158.3
click at [1006, 163] on input "[PERSON_NAME]" at bounding box center [1102, 162] width 232 height 35
type input "C"
paste input "[PERSON_NAME] [PERSON_NAME]"
type input "[PERSON_NAME] [PERSON_NAME]"
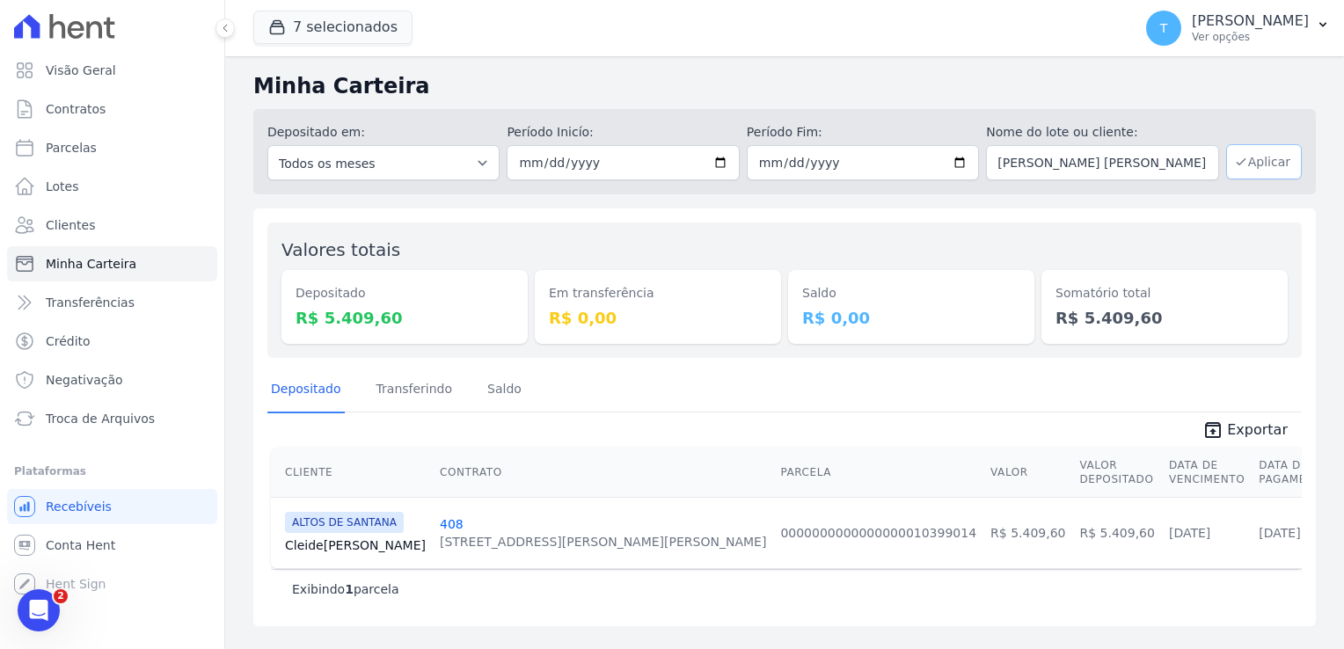
click at [1274, 170] on button "Aplicar" at bounding box center [1264, 161] width 76 height 35
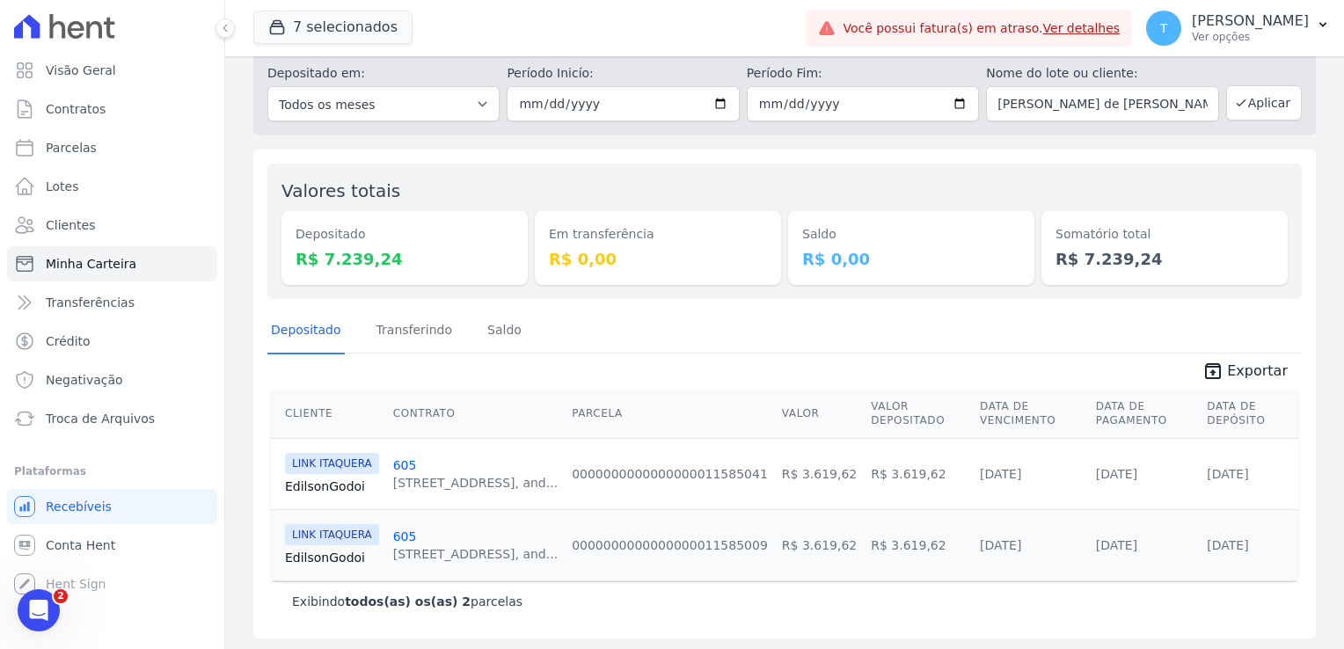
scroll to position [60, 0]
click at [305, 558] on link "Edilson Godoi" at bounding box center [332, 557] width 94 height 18
click at [299, 483] on link "Edilson Godoi" at bounding box center [332, 486] width 94 height 18
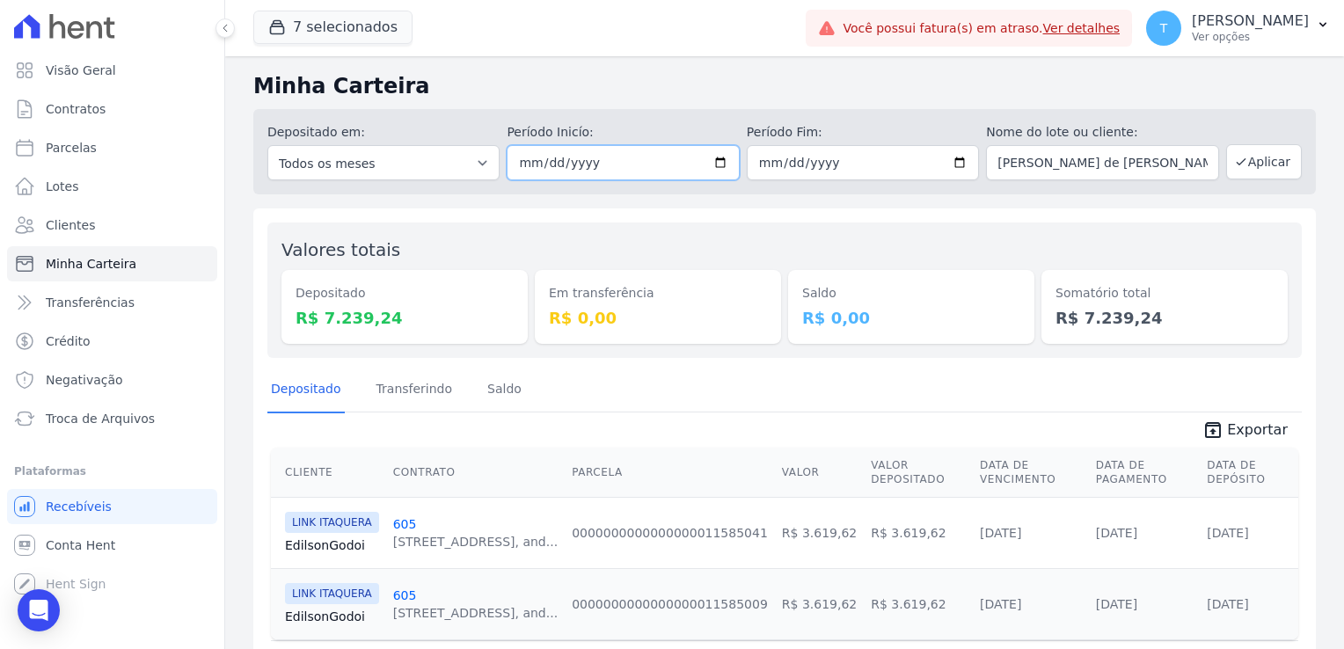
click at [712, 164] on input "2025-08-01" at bounding box center [623, 162] width 232 height 35
type input "[DATE]"
click at [1249, 165] on button "Aplicar" at bounding box center [1264, 161] width 76 height 35
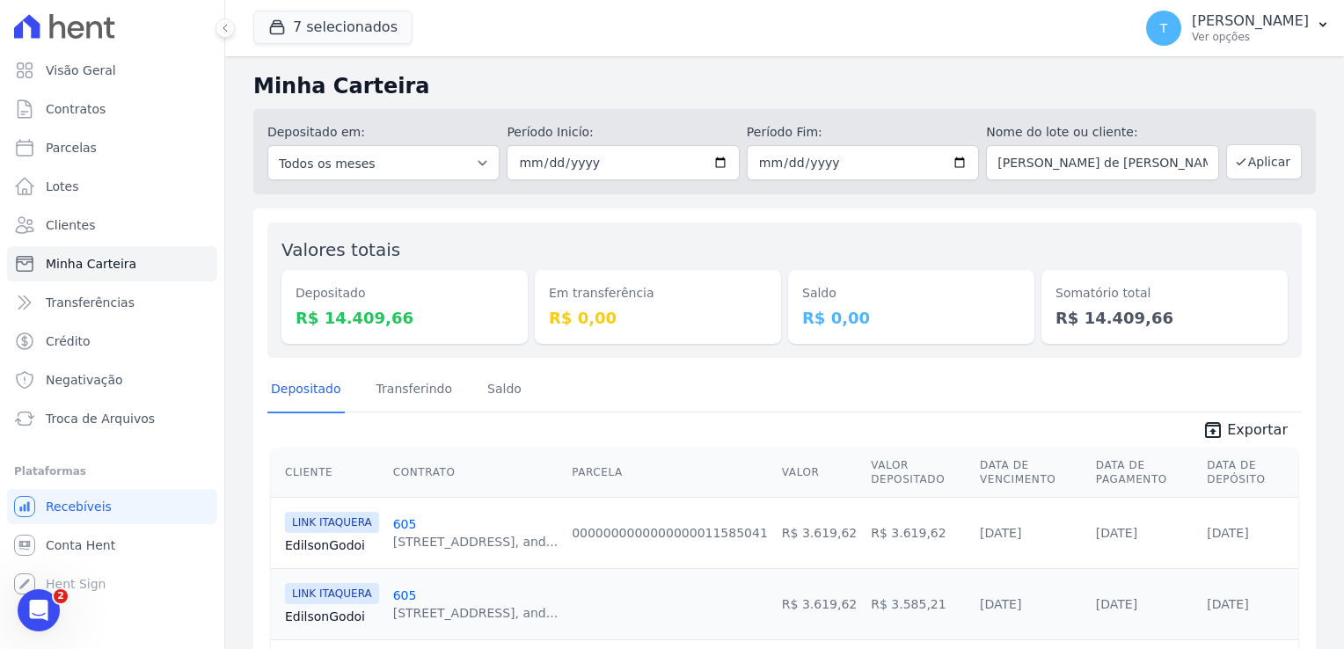
click at [312, 540] on link "Edilson Godoi" at bounding box center [332, 545] width 94 height 18
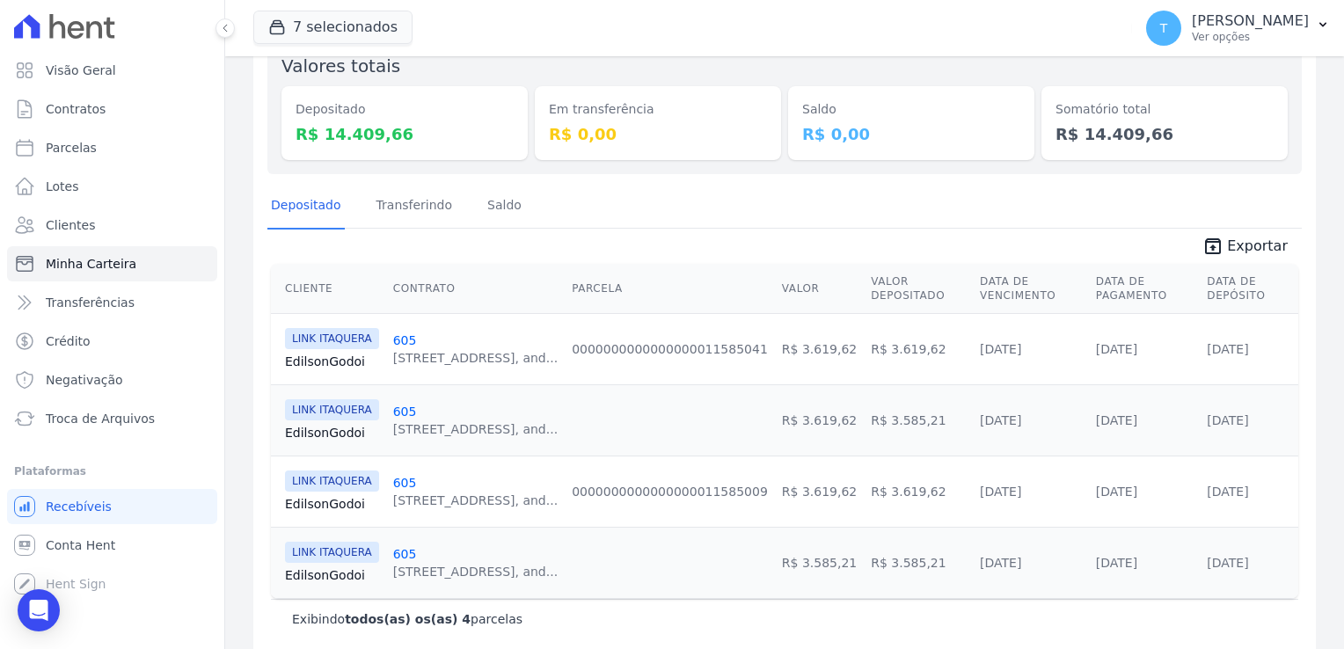
scroll to position [202, 0]
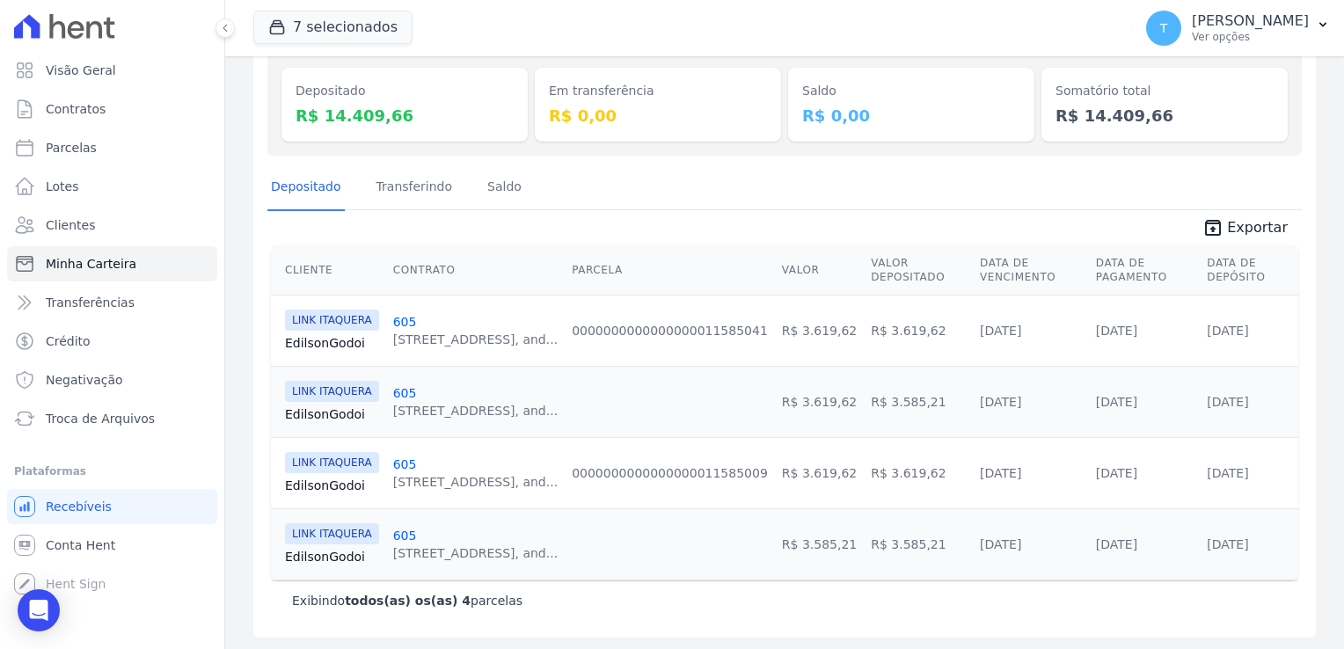
click at [311, 342] on link "Edilson Godoi" at bounding box center [332, 343] width 94 height 18
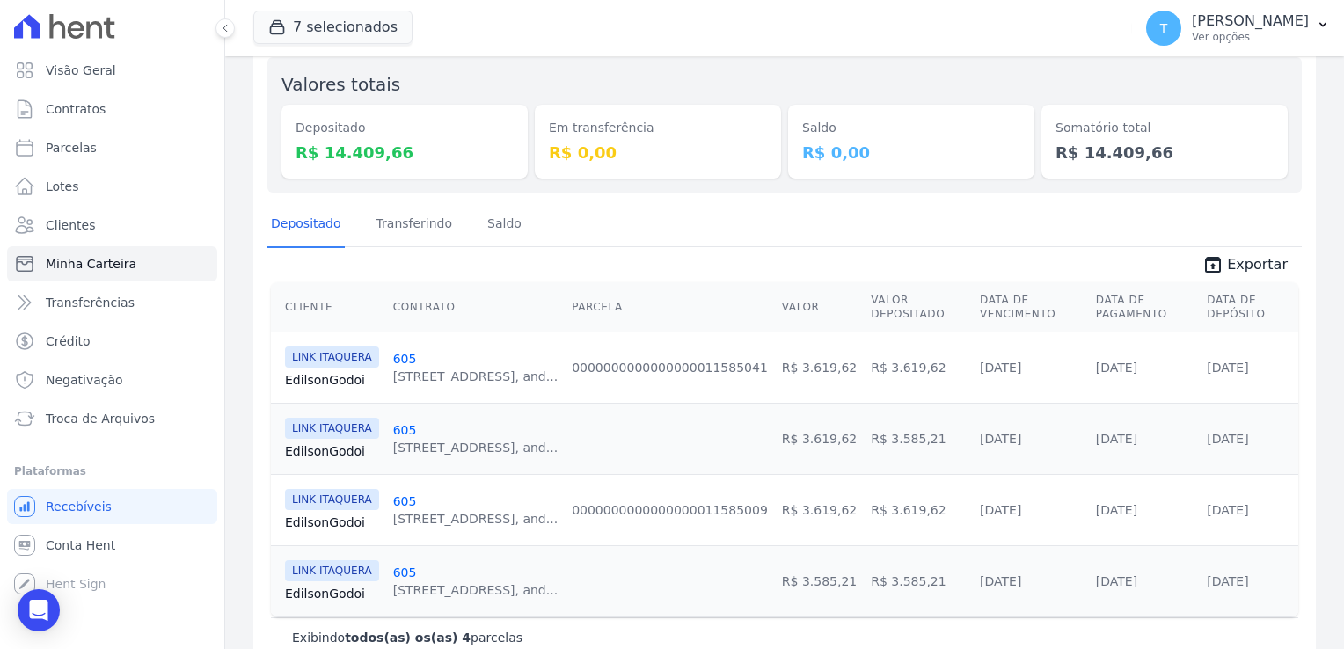
scroll to position [176, 0]
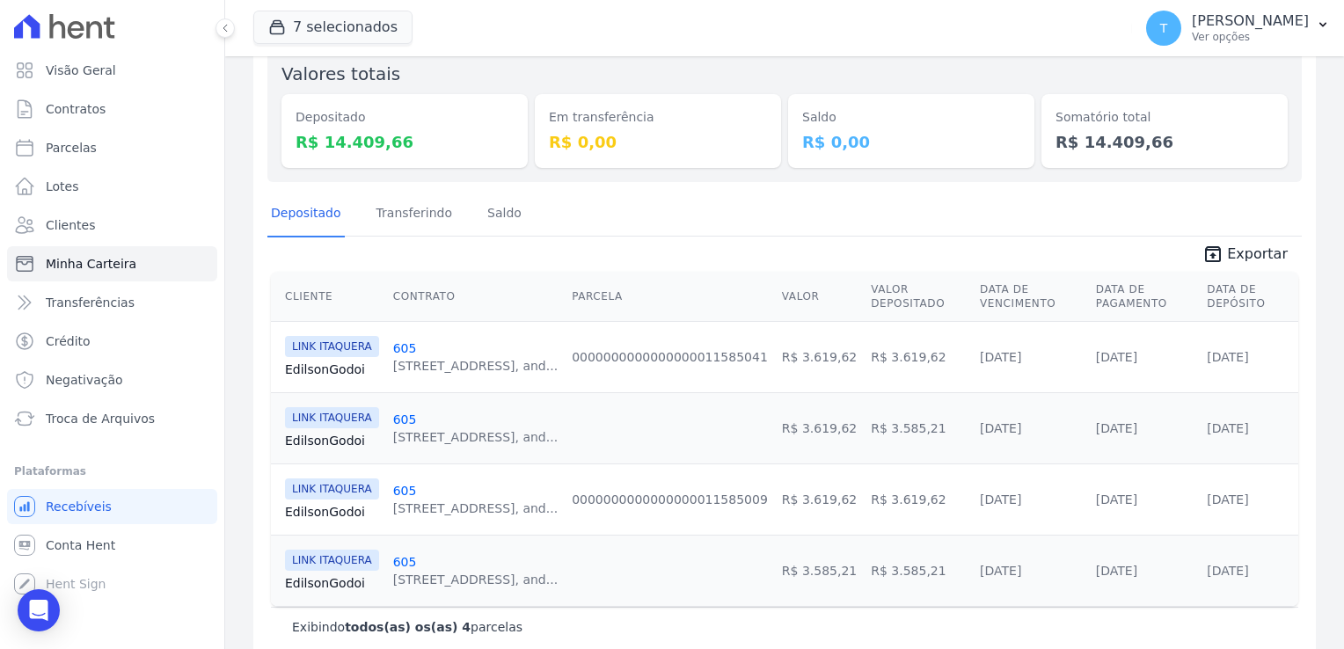
click at [348, 418] on span "LINK ITAQUERA" at bounding box center [332, 417] width 94 height 21
click at [335, 435] on link "Edilson Godoi" at bounding box center [332, 441] width 94 height 18
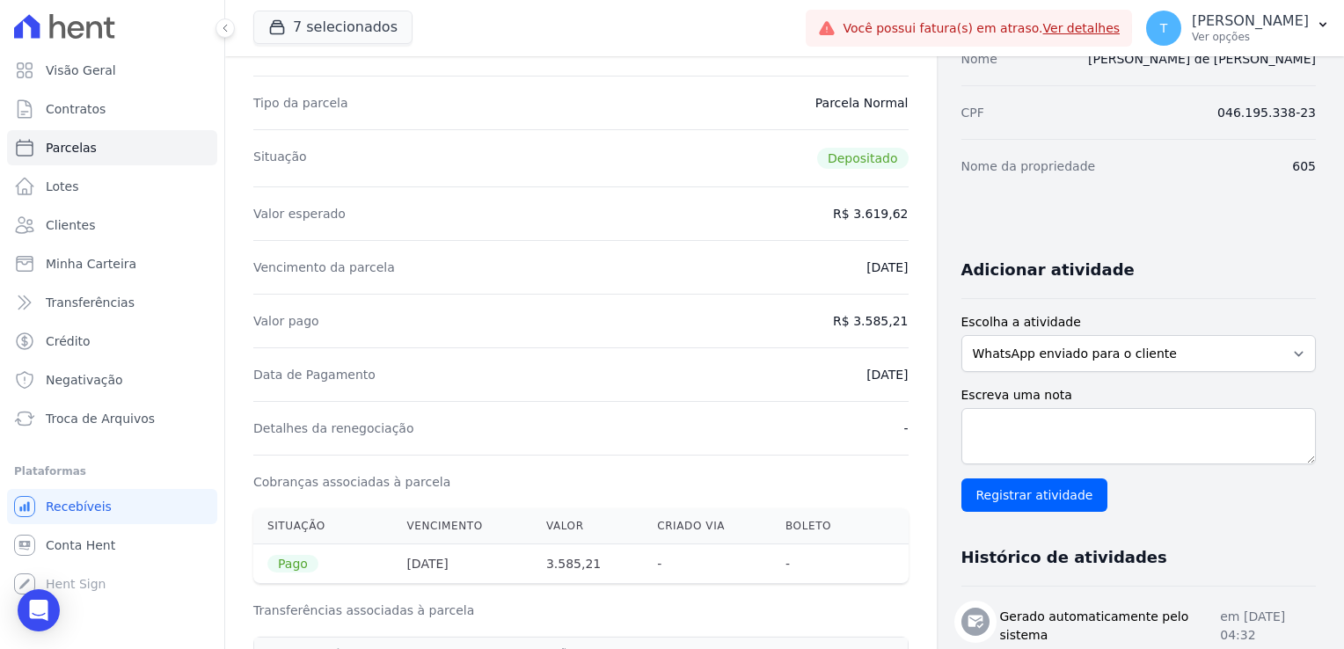
scroll to position [176, 0]
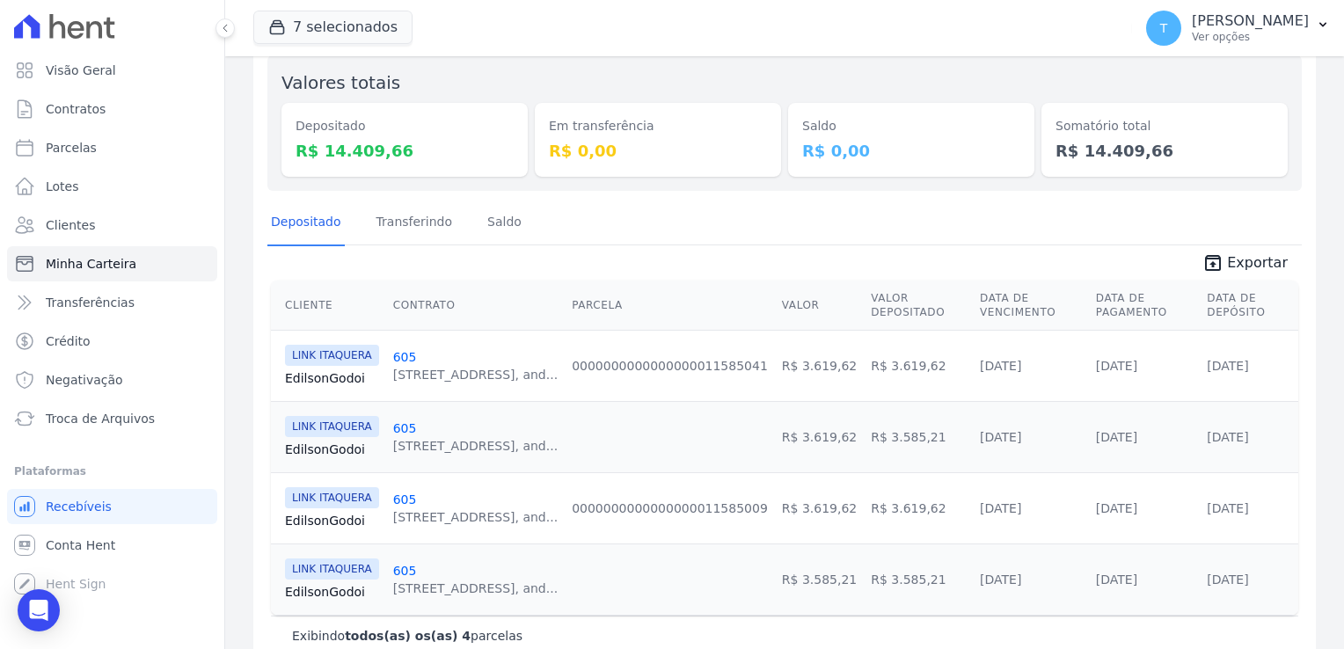
scroll to position [176, 0]
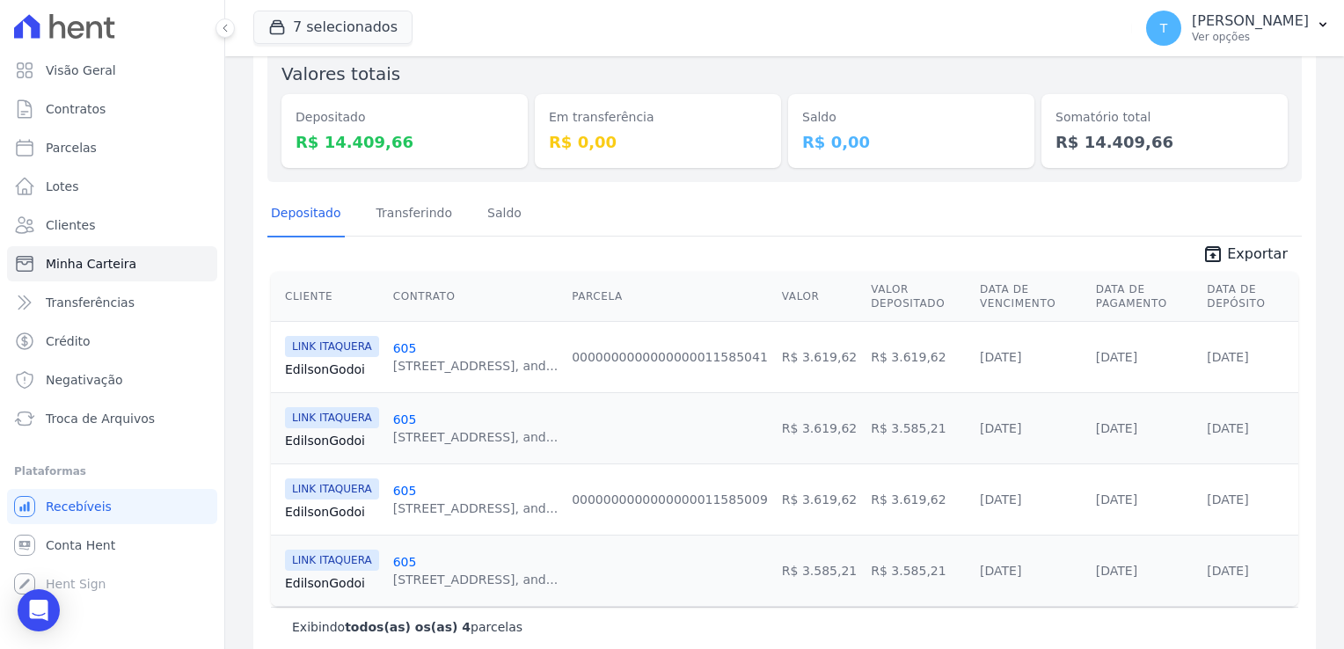
click at [393, 486] on link "605" at bounding box center [405, 491] width 24 height 14
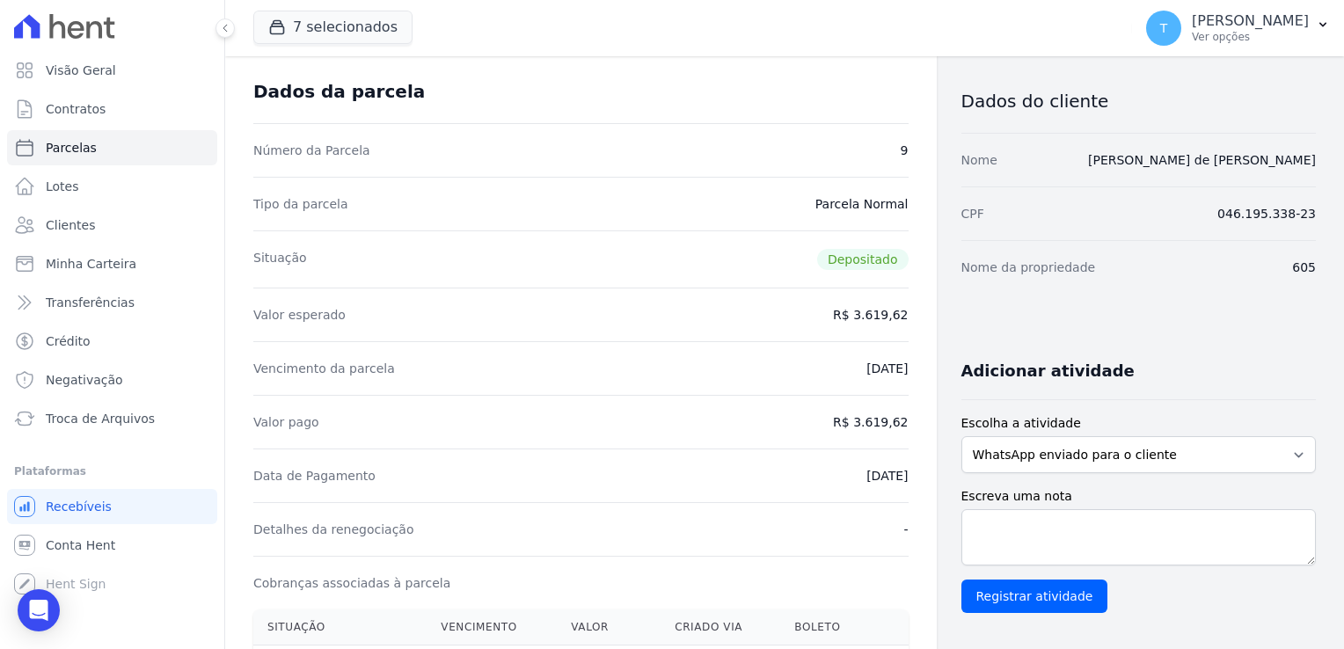
scroll to position [88, 0]
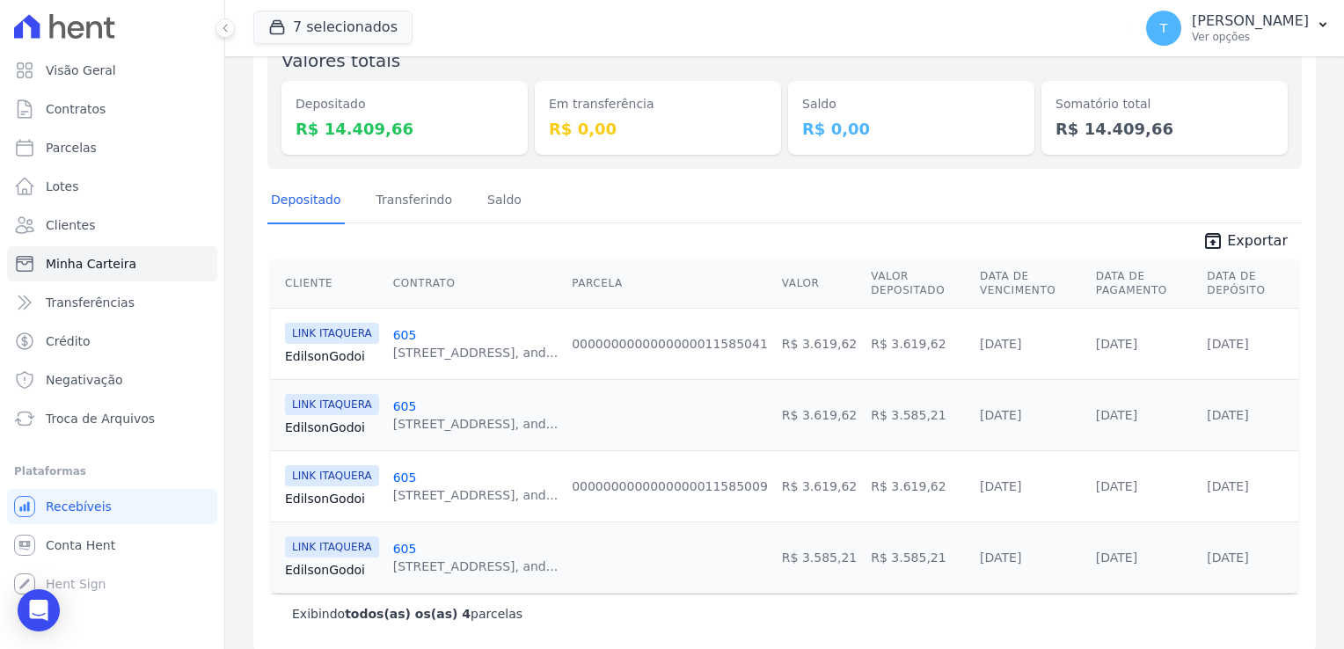
scroll to position [202, 0]
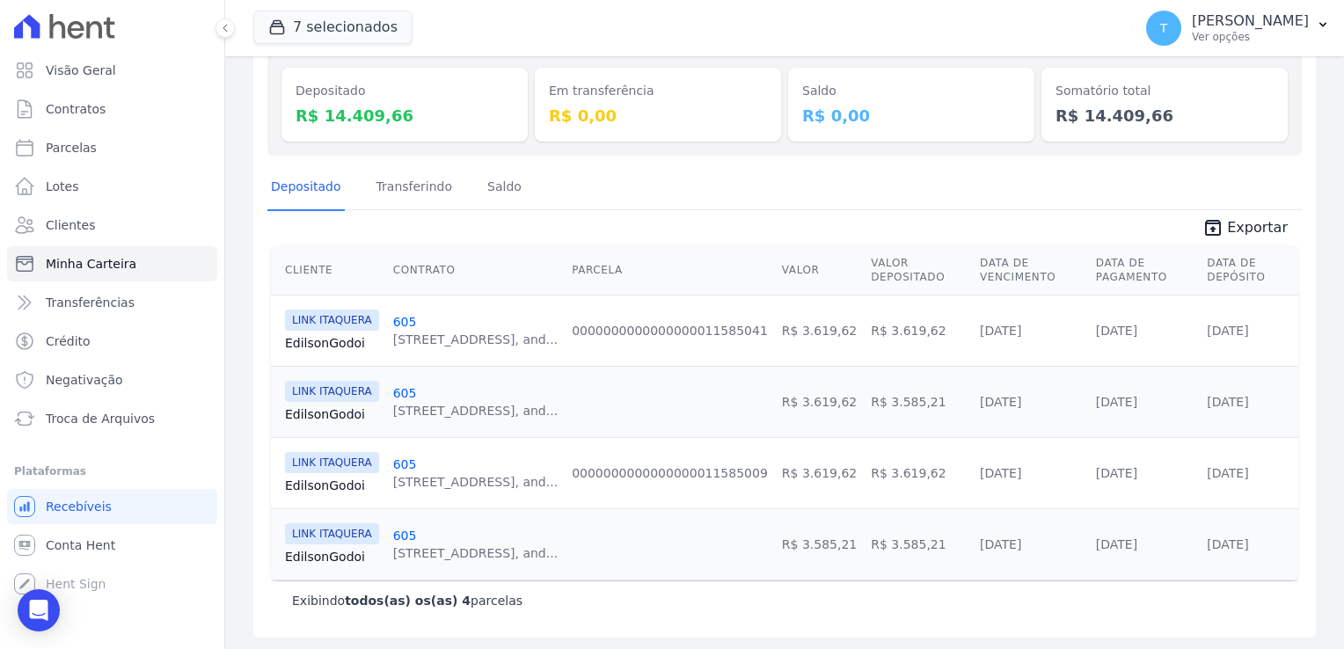
click at [353, 544] on div "LINK ITAQUERA [GEOGRAPHIC_DATA] Godoi" at bounding box center [332, 544] width 94 height 42
click at [347, 551] on link "Edilson Godoi" at bounding box center [332, 557] width 94 height 18
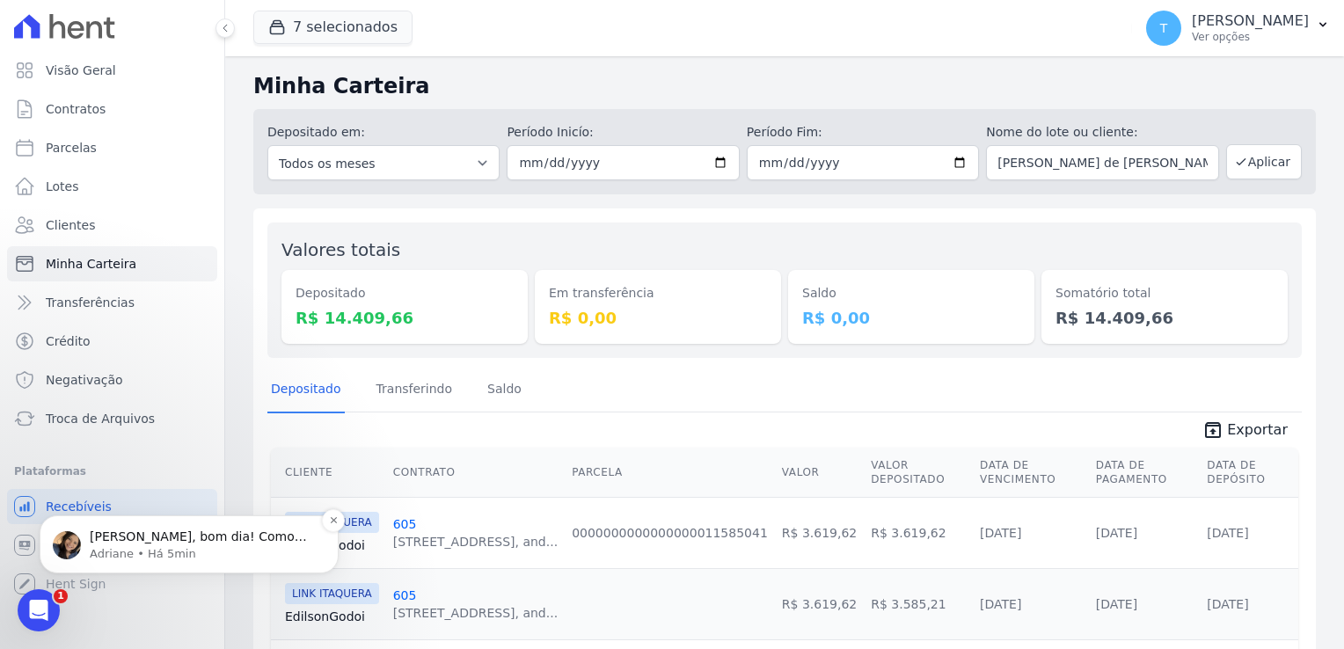
click at [132, 548] on p "Adriane • Há 5min" at bounding box center [203, 554] width 227 height 16
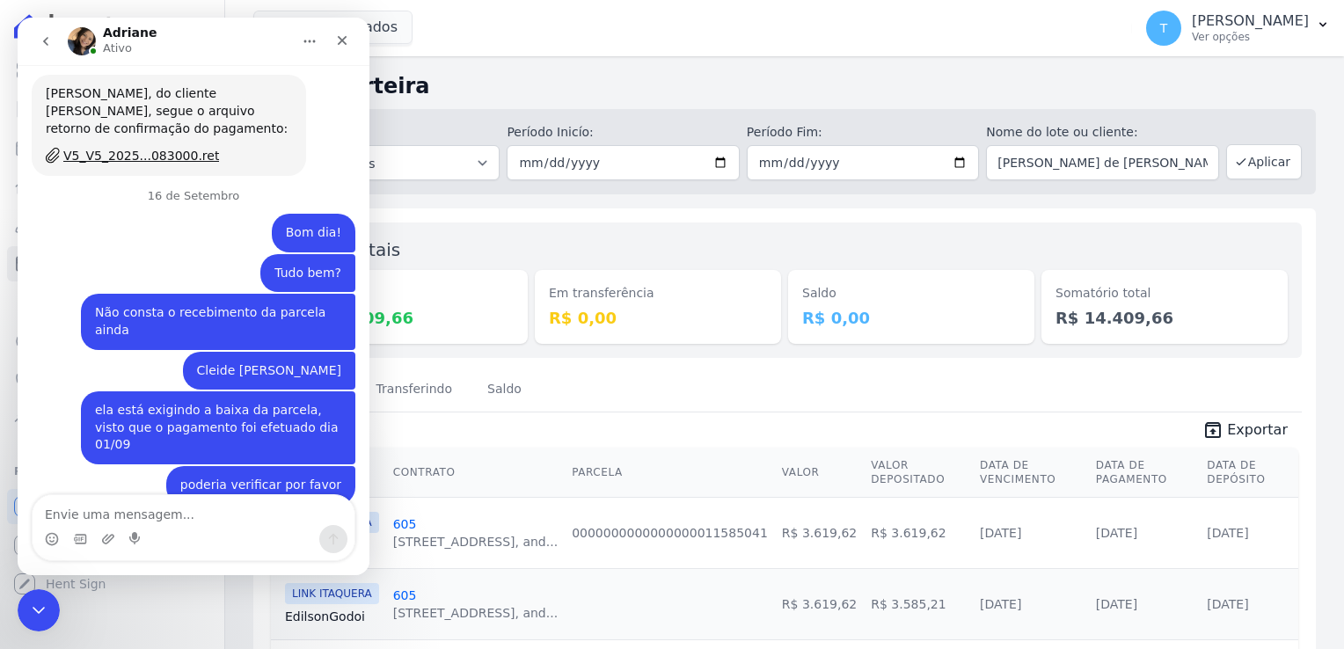
scroll to position [1280, 0]
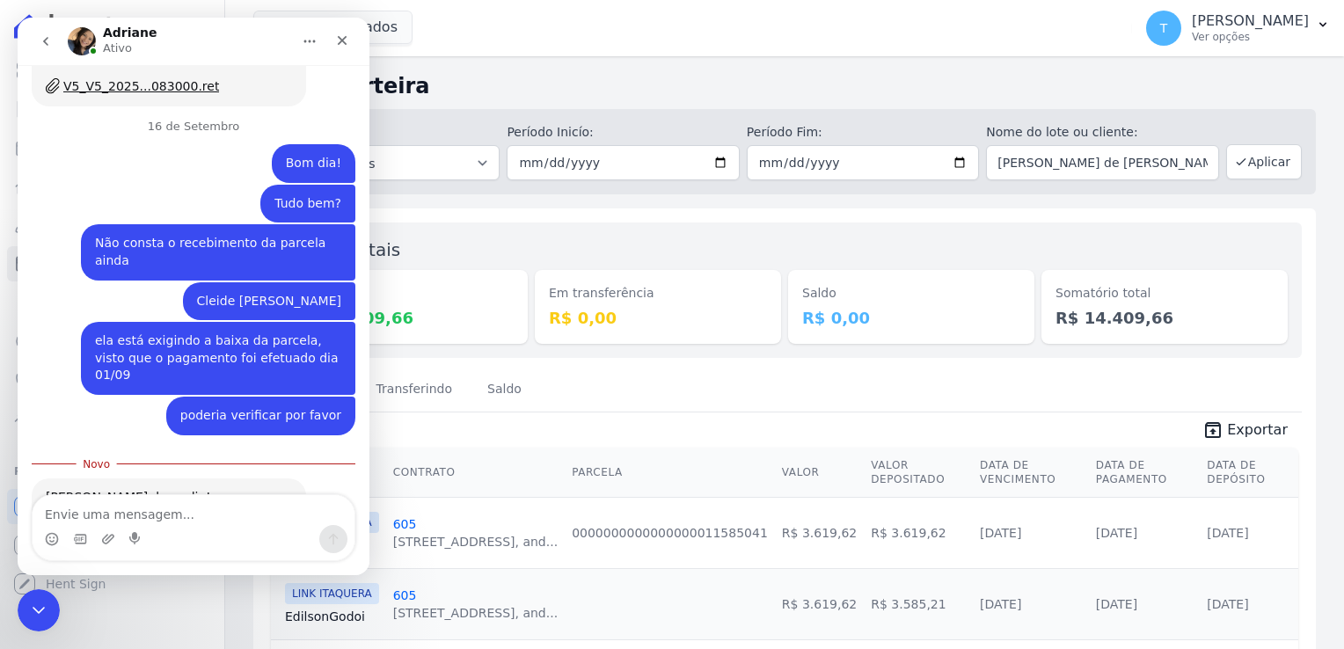
drag, startPoint x: 144, startPoint y: 515, endPoint x: 155, endPoint y: 515, distance: 10.6
click at [148, 515] on textarea "Envie uma mensagem..." at bounding box center [194, 510] width 322 height 30
type textarea "obrigada"
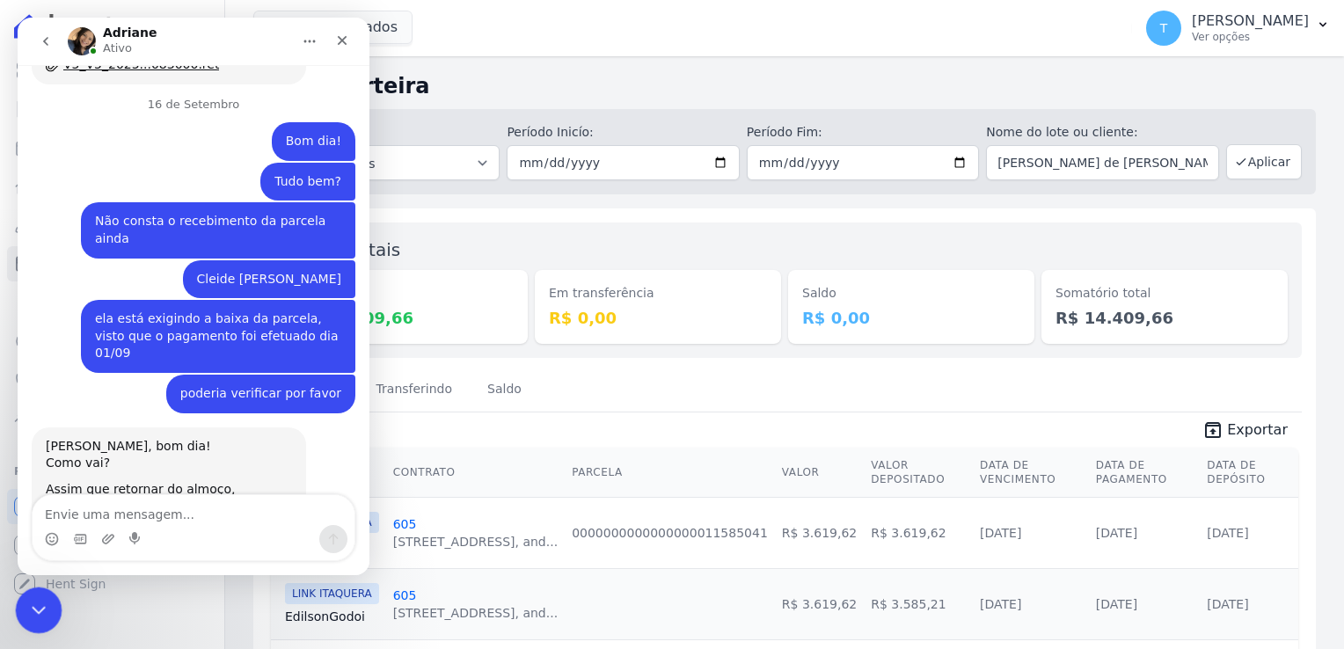
click at [27, 592] on div "Encerramento do Messenger da Intercom" at bounding box center [36, 608] width 42 height 42
